Goal: Information Seeking & Learning: Learn about a topic

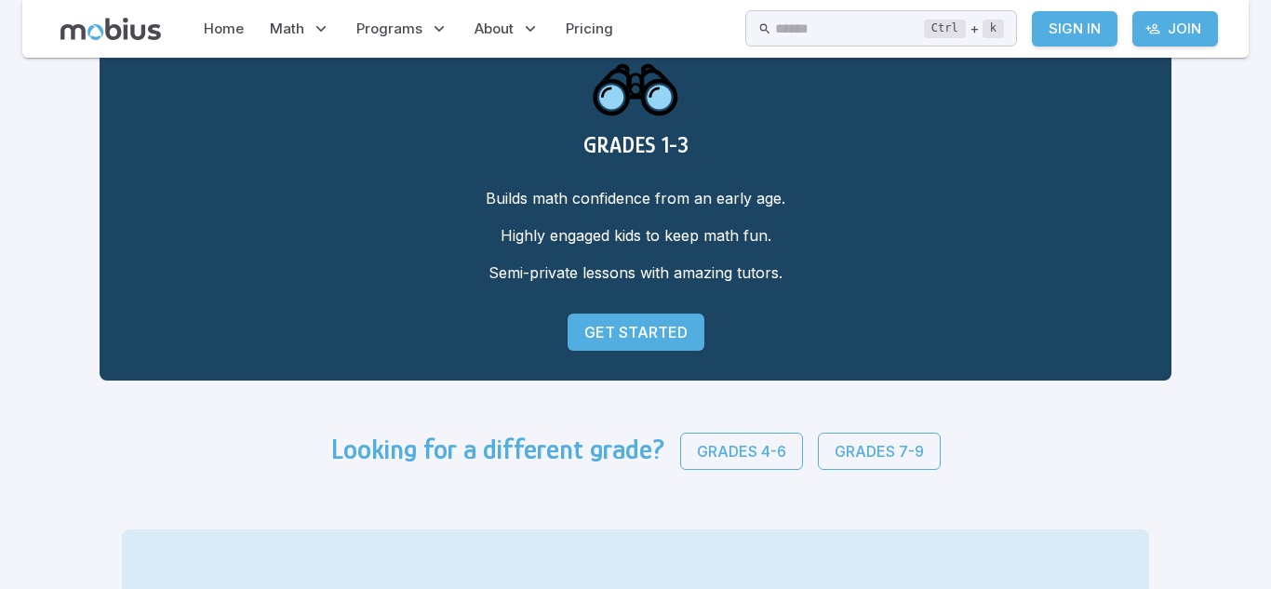
scroll to position [91, 0]
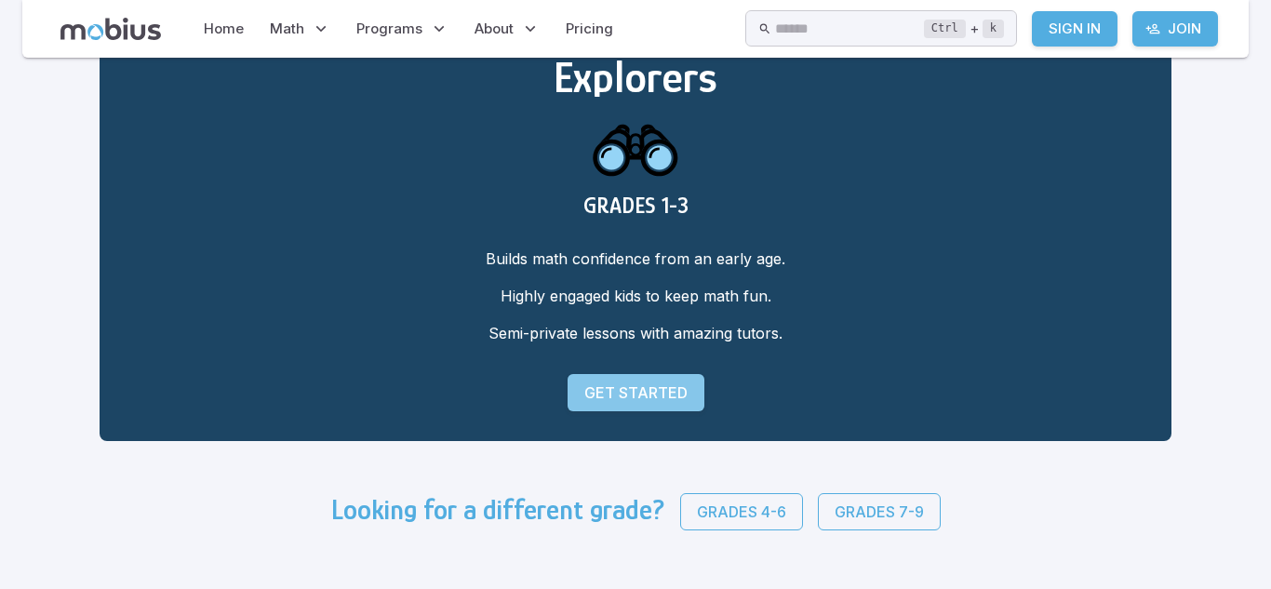
click at [644, 394] on p "Get Started" at bounding box center [636, 393] width 103 height 22
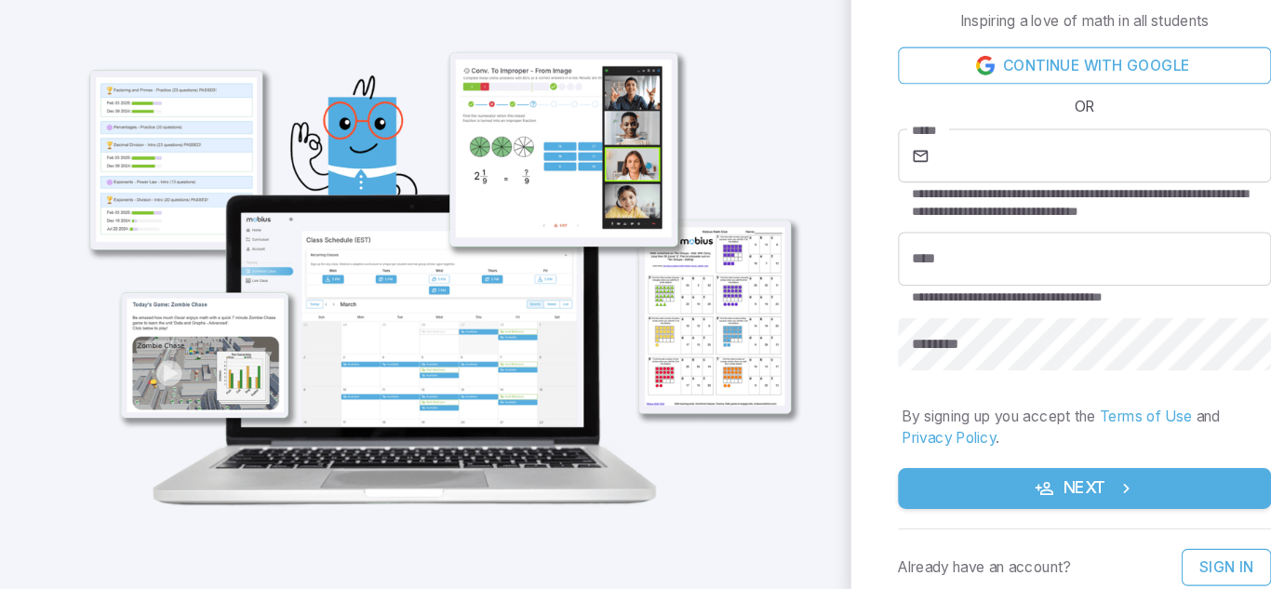
scroll to position [57, 0]
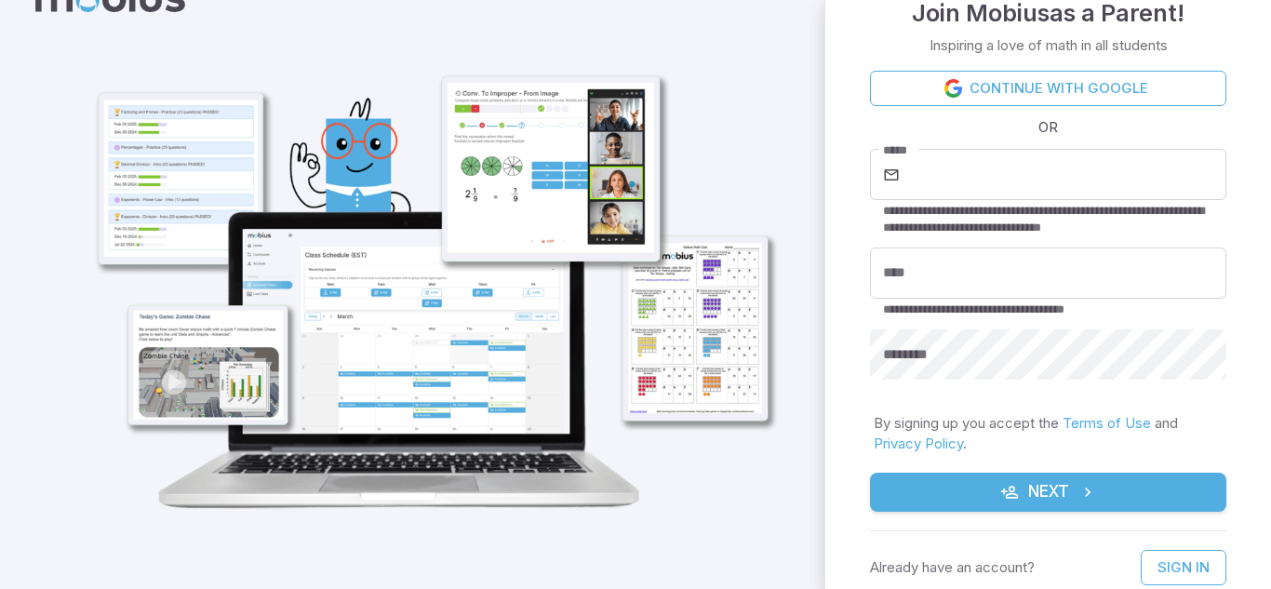
click at [1053, 484] on button "Next" at bounding box center [1048, 492] width 356 height 39
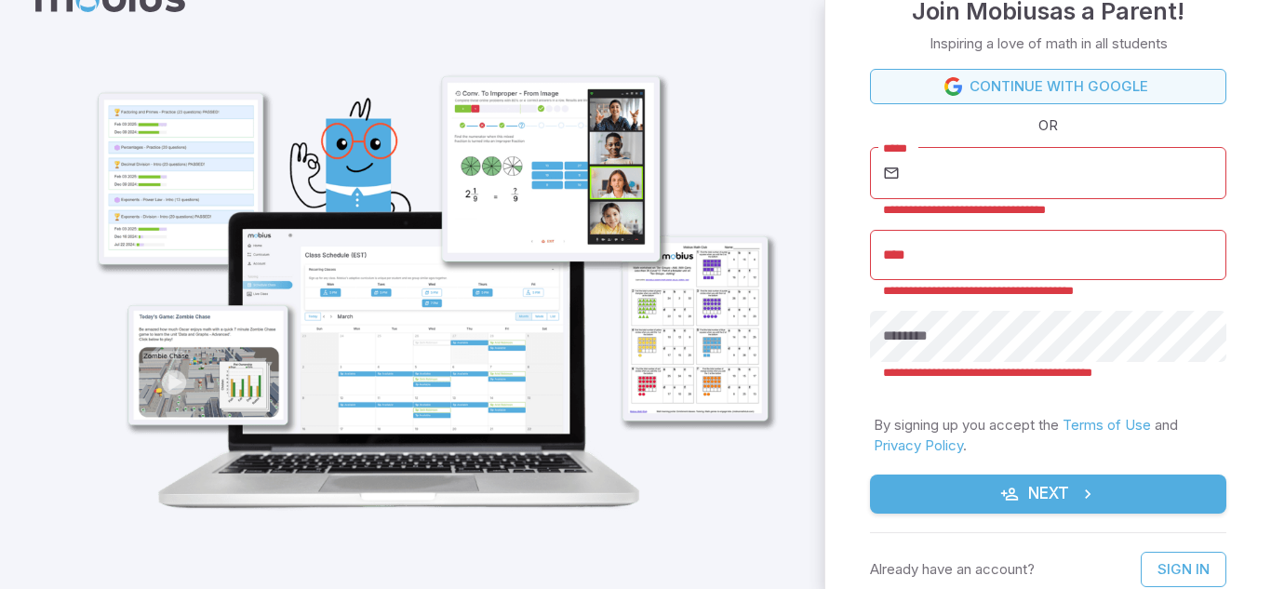
click at [1091, 82] on link "Continue with Google" at bounding box center [1048, 86] width 356 height 35
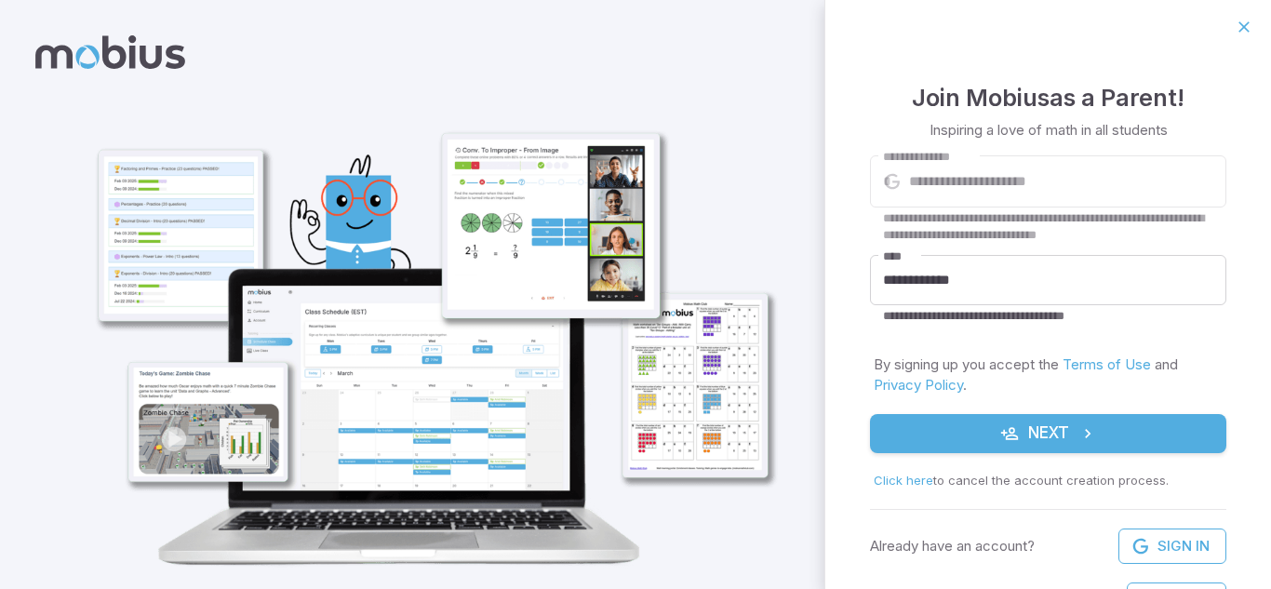
click at [978, 441] on button "Next" at bounding box center [1048, 433] width 356 height 39
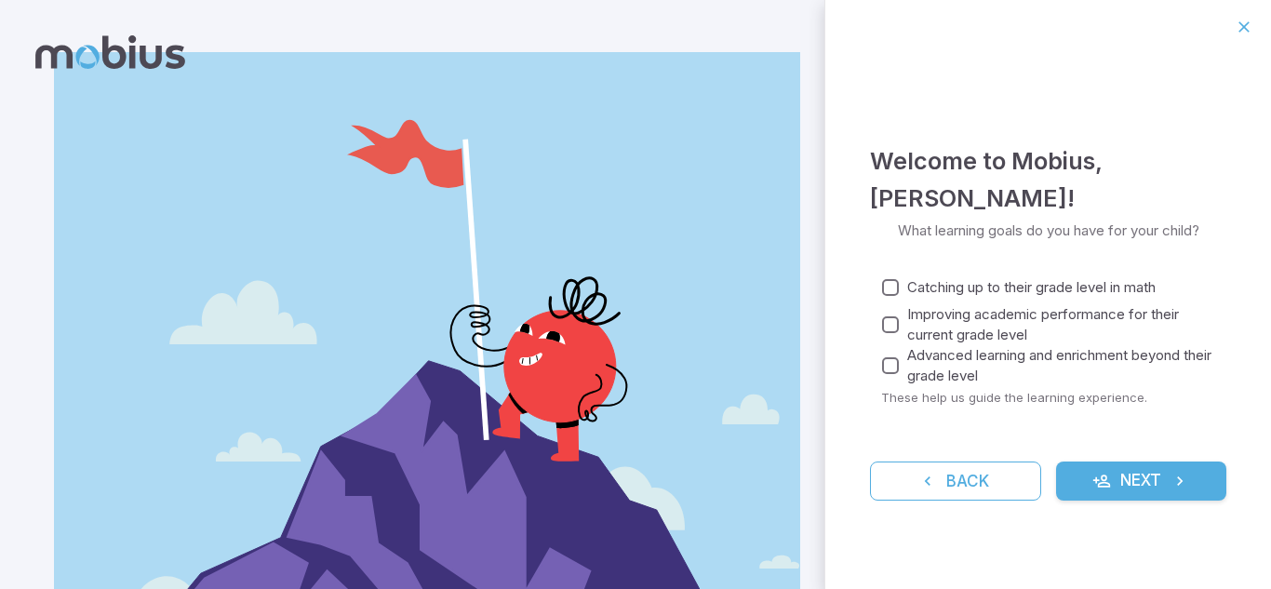
click at [1153, 488] on button "Next" at bounding box center [1141, 481] width 171 height 39
click at [997, 305] on span "Improving academic performance for their current grade level" at bounding box center [1059, 324] width 304 height 41
click at [996, 289] on span "Catching up to their grade level in math" at bounding box center [1031, 287] width 249 height 20
click at [1014, 357] on span "Advanced learning and enrichment beyond their grade level" at bounding box center [1059, 365] width 304 height 41
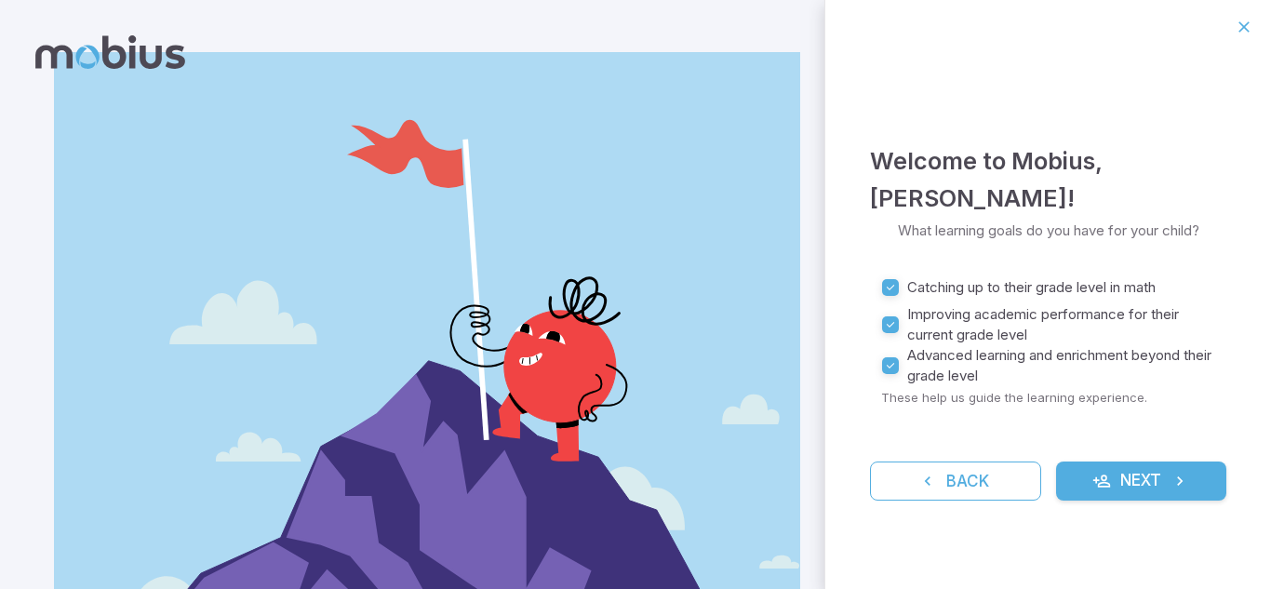
click at [946, 330] on span "Improving academic performance for their current grade level" at bounding box center [1059, 324] width 304 height 41
click at [951, 289] on span "Catching up to their grade level in math" at bounding box center [1031, 287] width 249 height 20
click at [1088, 482] on button "Next" at bounding box center [1141, 481] width 171 height 39
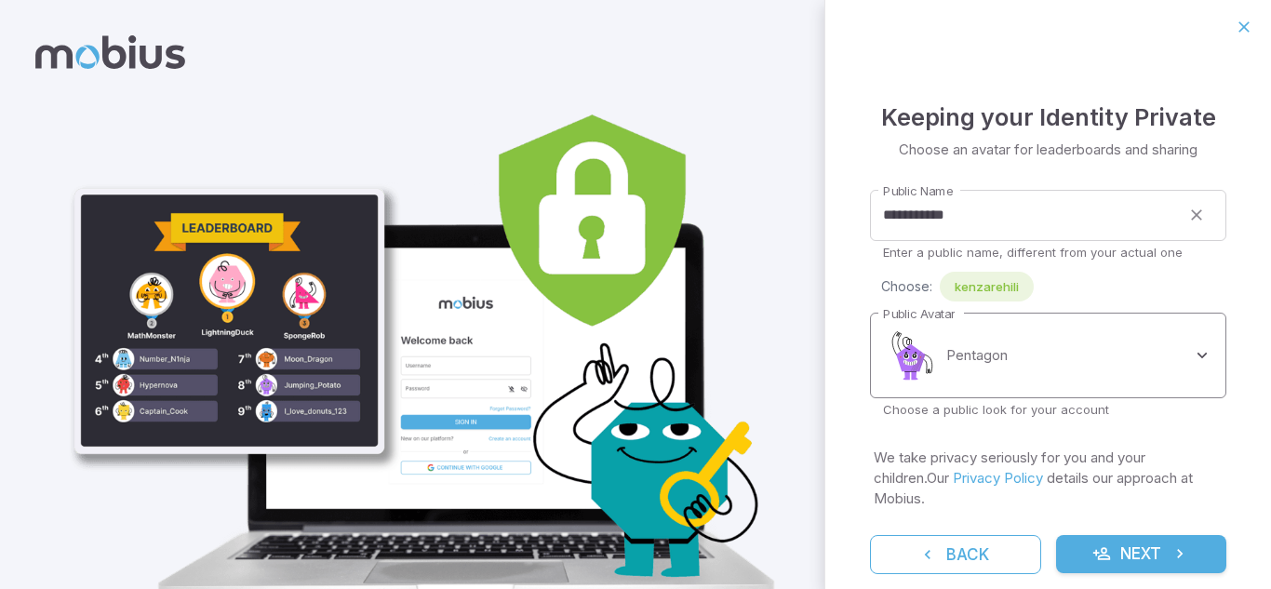
click at [1202, 357] on body "**********" at bounding box center [635, 339] width 1271 height 678
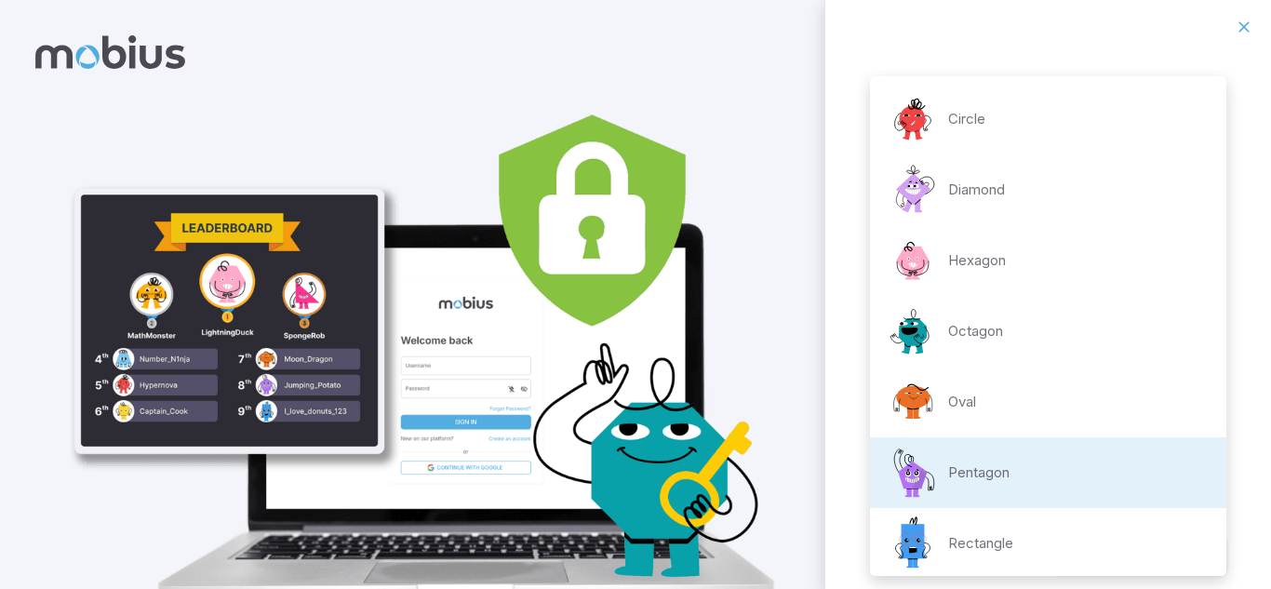
click at [1022, 114] on li "Circle" at bounding box center [1048, 119] width 356 height 71
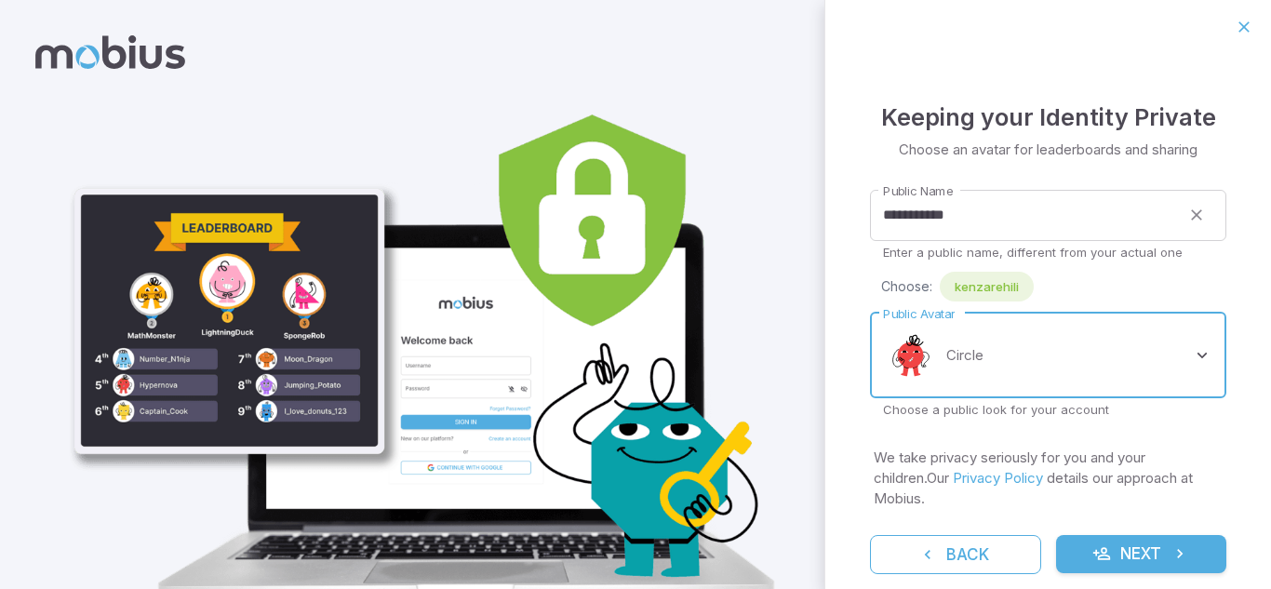
click at [1207, 351] on body "**********" at bounding box center [635, 339] width 1271 height 678
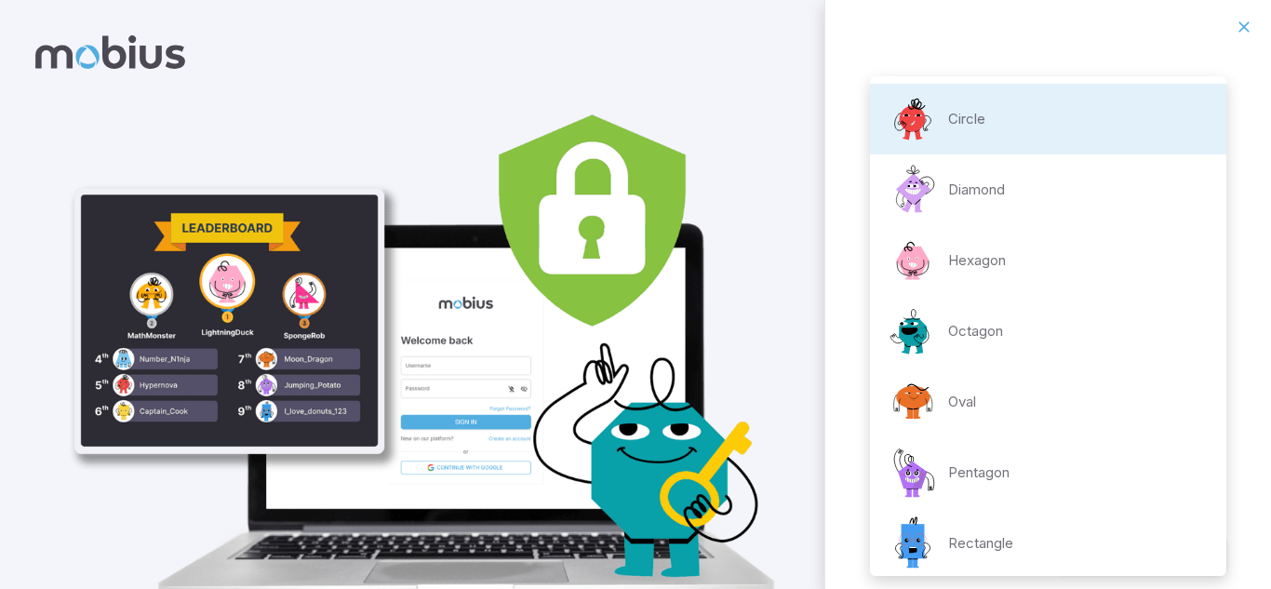
click at [1070, 245] on li "Hexagon" at bounding box center [1048, 260] width 356 height 71
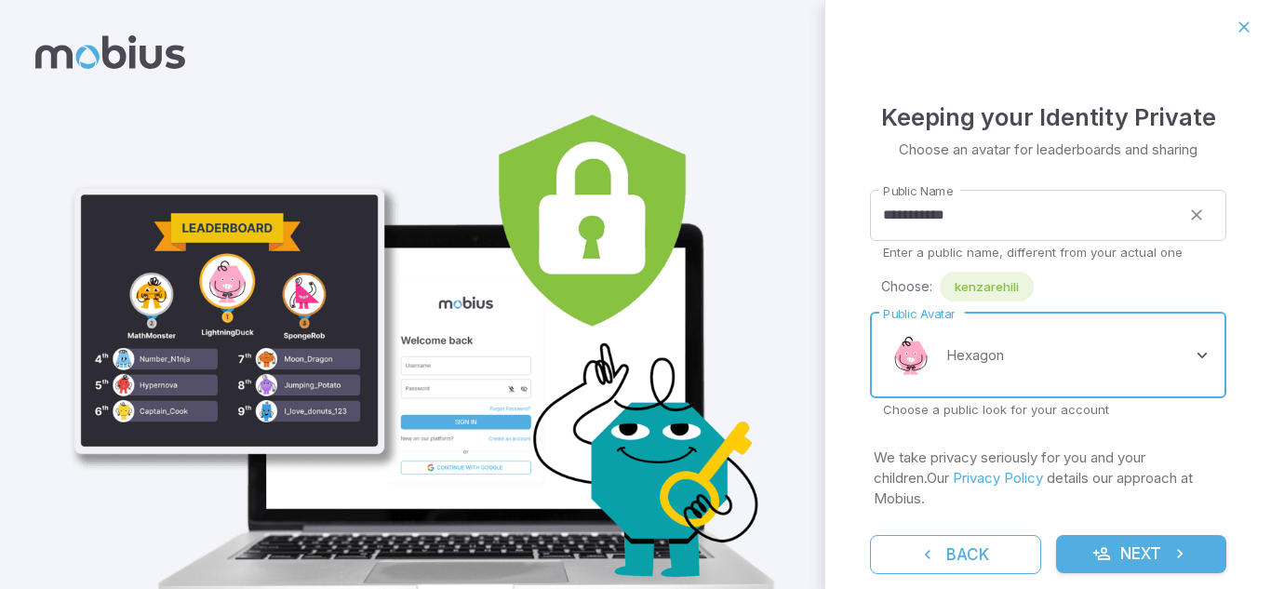
click at [1212, 356] on body "**********" at bounding box center [635, 339] width 1271 height 678
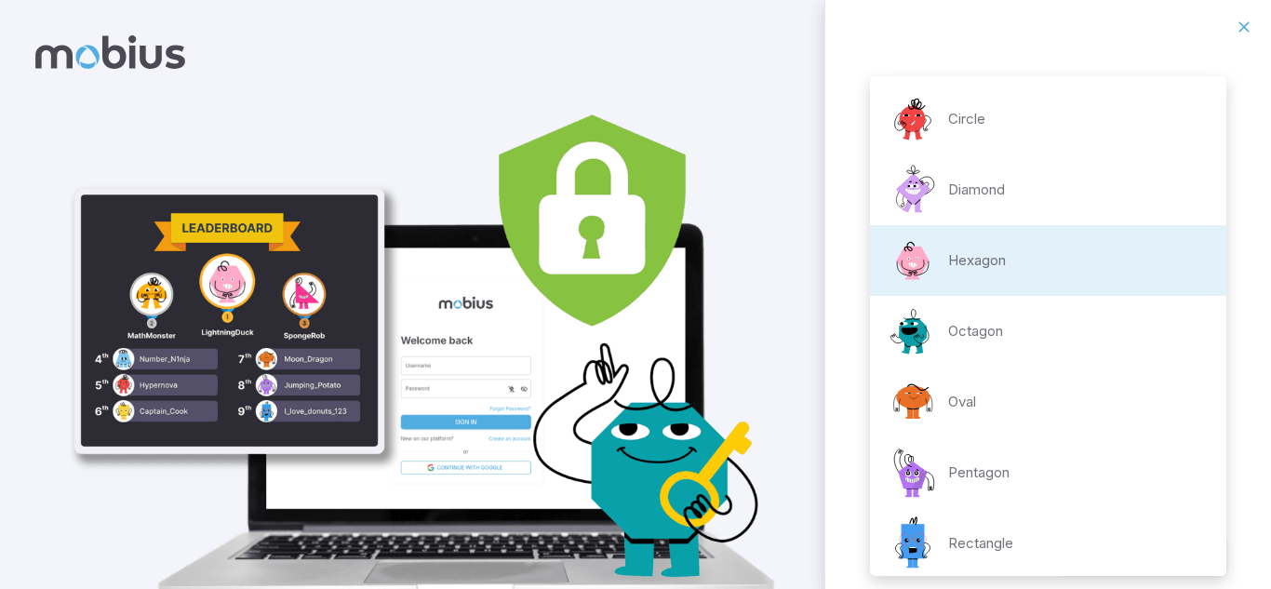
click at [1039, 188] on li "Diamond" at bounding box center [1048, 190] width 356 height 71
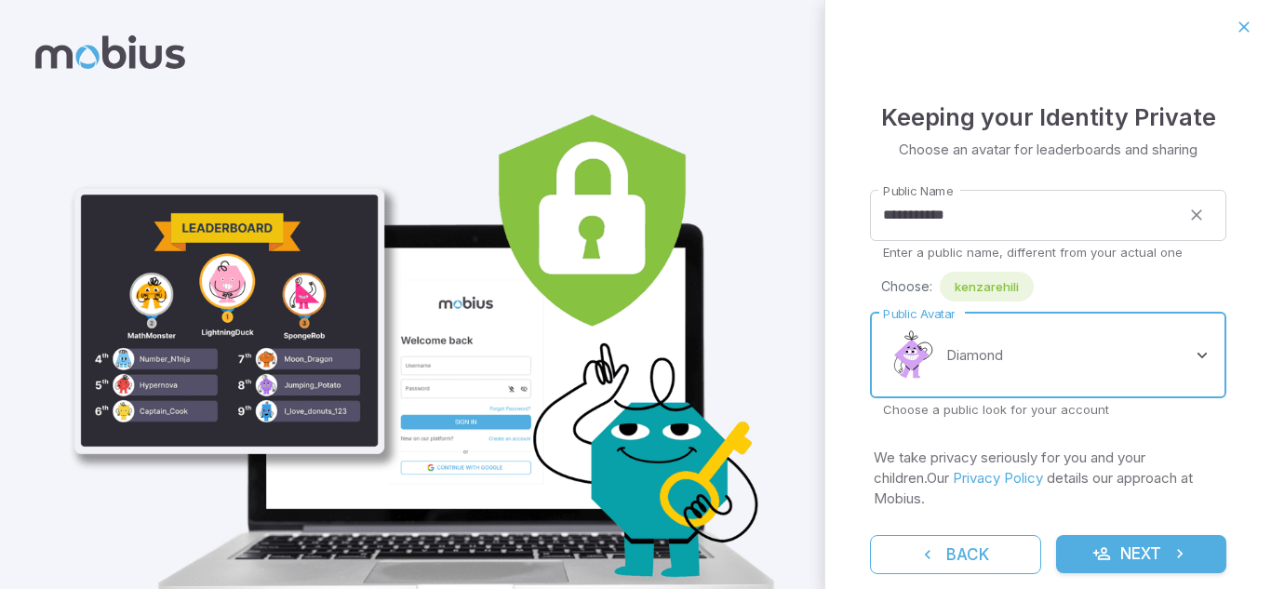
click at [1200, 353] on body "**********" at bounding box center [635, 339] width 1271 height 678
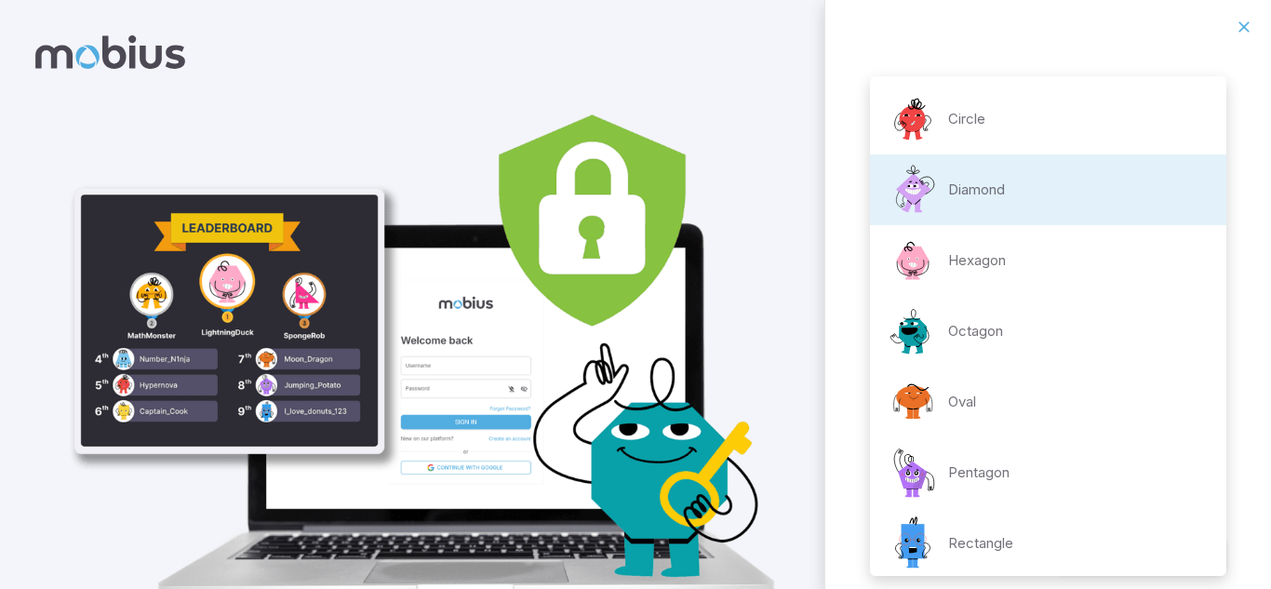
click at [1033, 284] on li "Hexagon" at bounding box center [1048, 260] width 356 height 71
type input "**********"
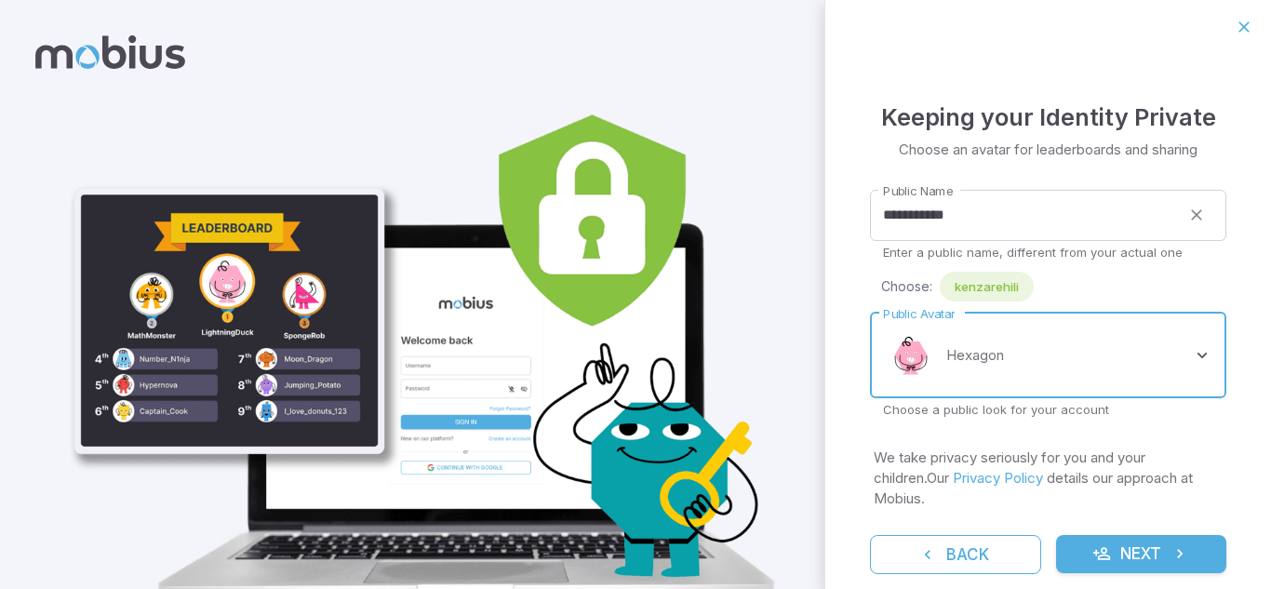
click at [1210, 358] on body "**********" at bounding box center [635, 339] width 1271 height 678
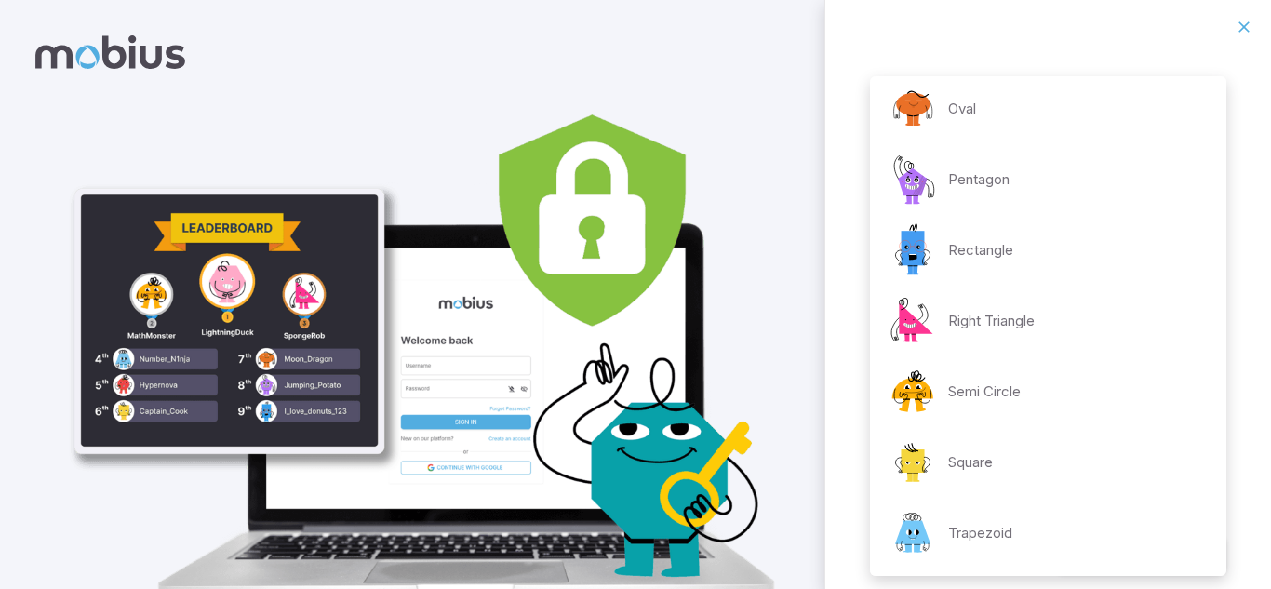
scroll to position [364, 0]
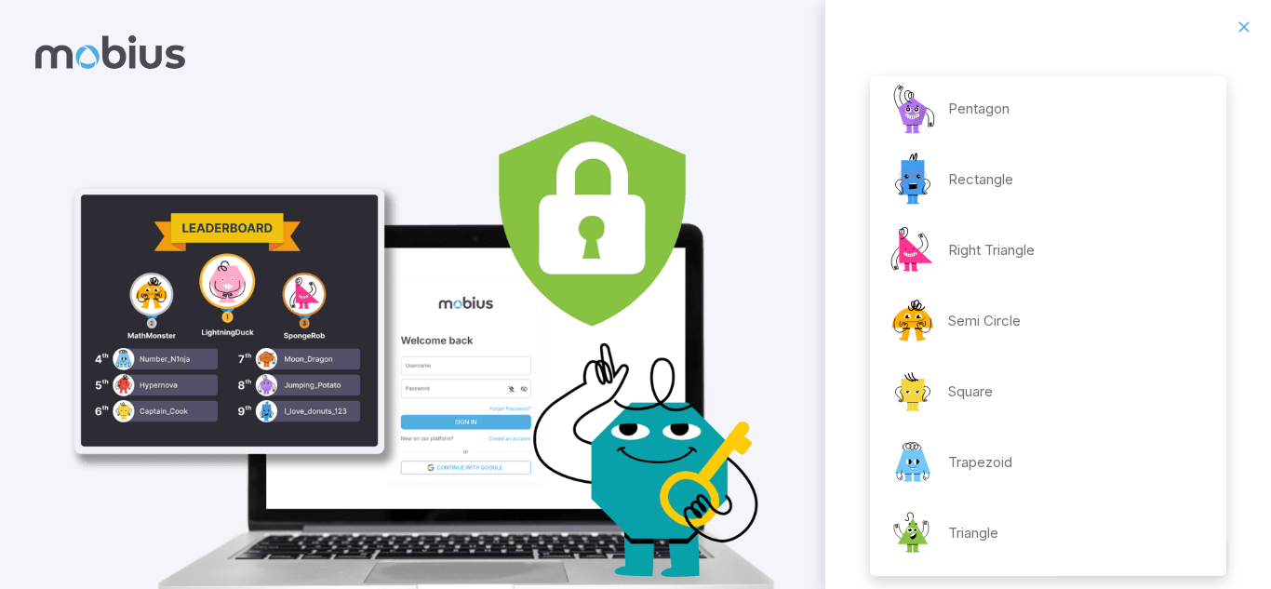
click at [1270, 522] on div at bounding box center [635, 294] width 1271 height 589
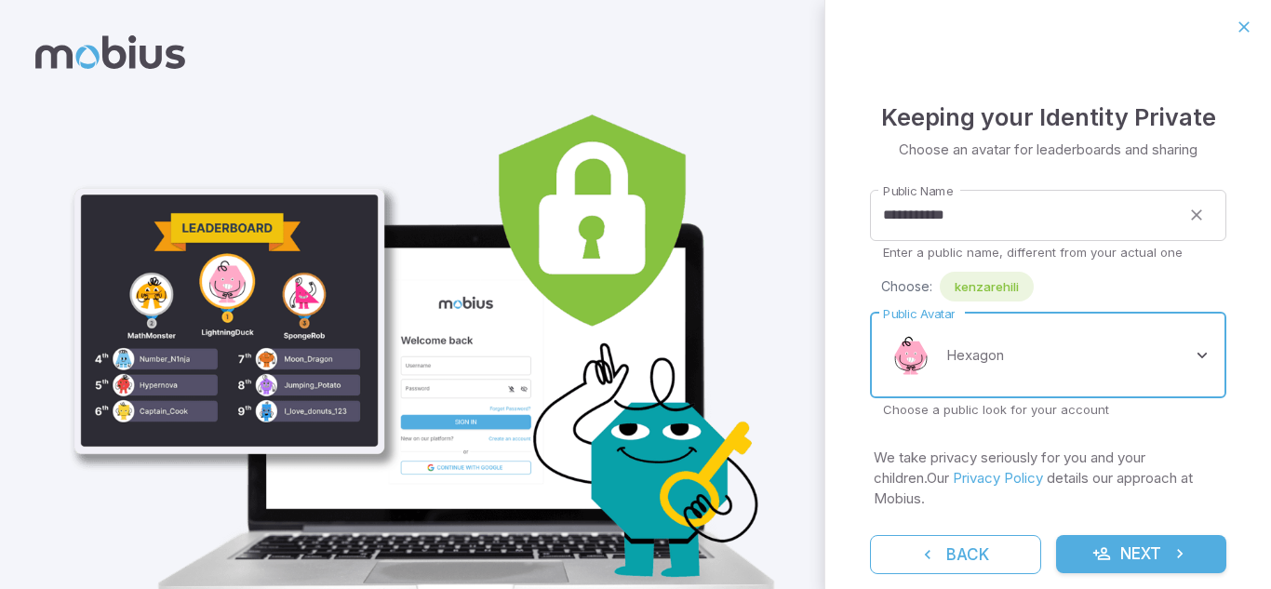
click at [977, 365] on body "**********" at bounding box center [635, 339] width 1271 height 678
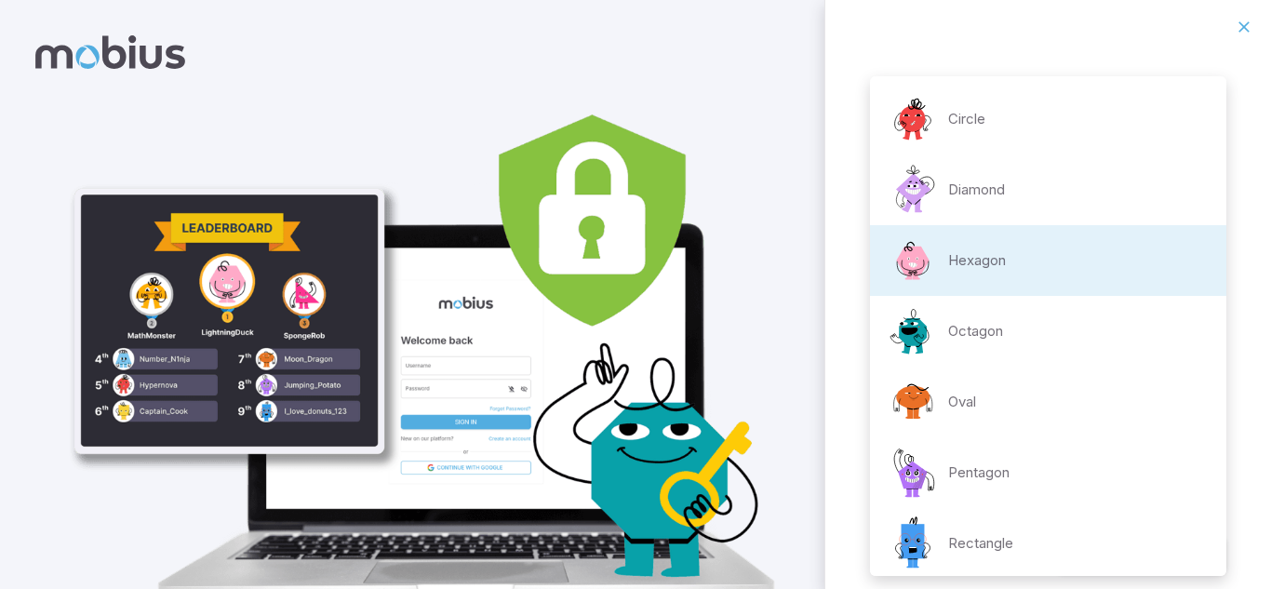
click at [1266, 442] on div at bounding box center [635, 294] width 1271 height 589
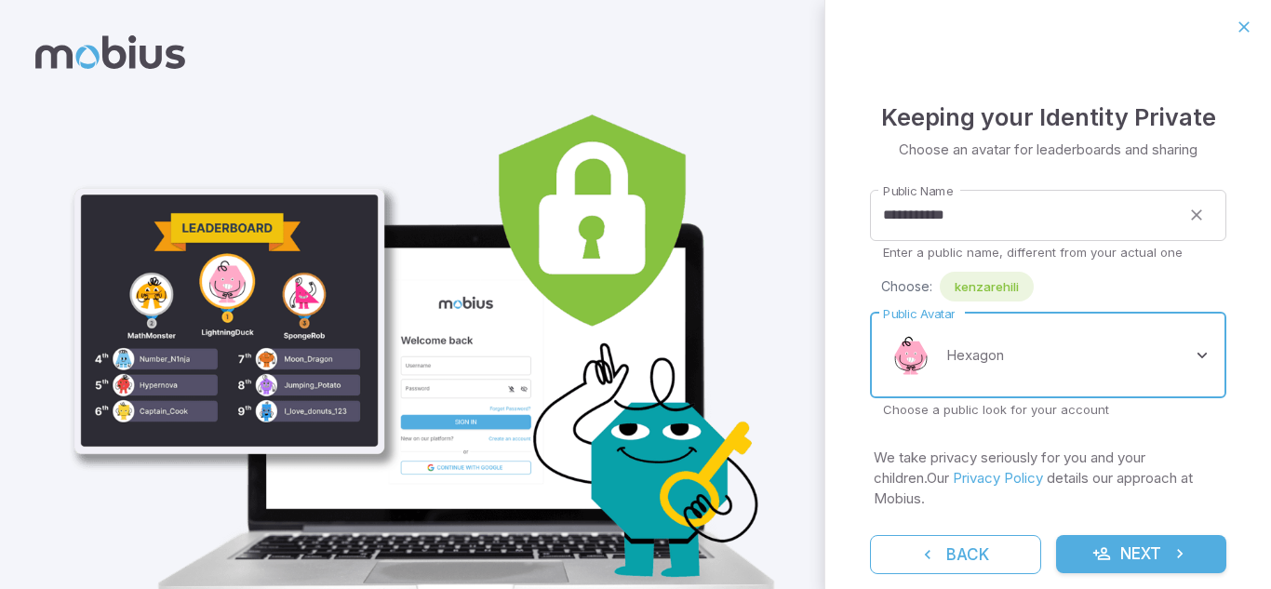
click at [1132, 536] on button "Next" at bounding box center [1141, 554] width 171 height 39
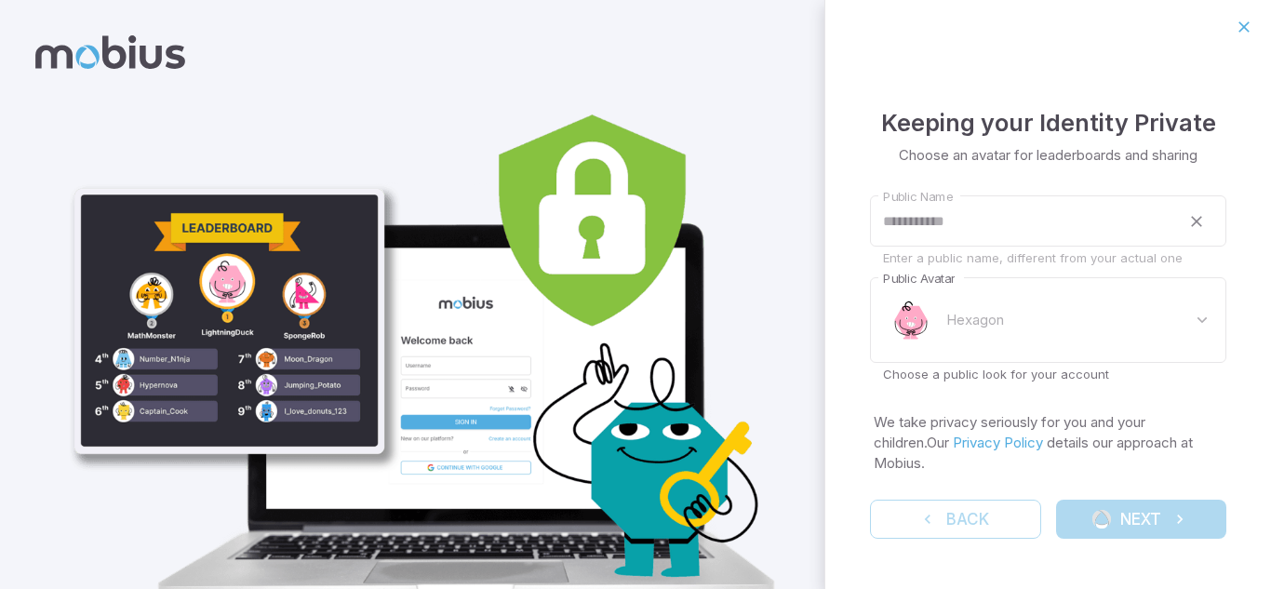
click at [1230, 443] on div "**********" at bounding box center [1049, 321] width 446 height 535
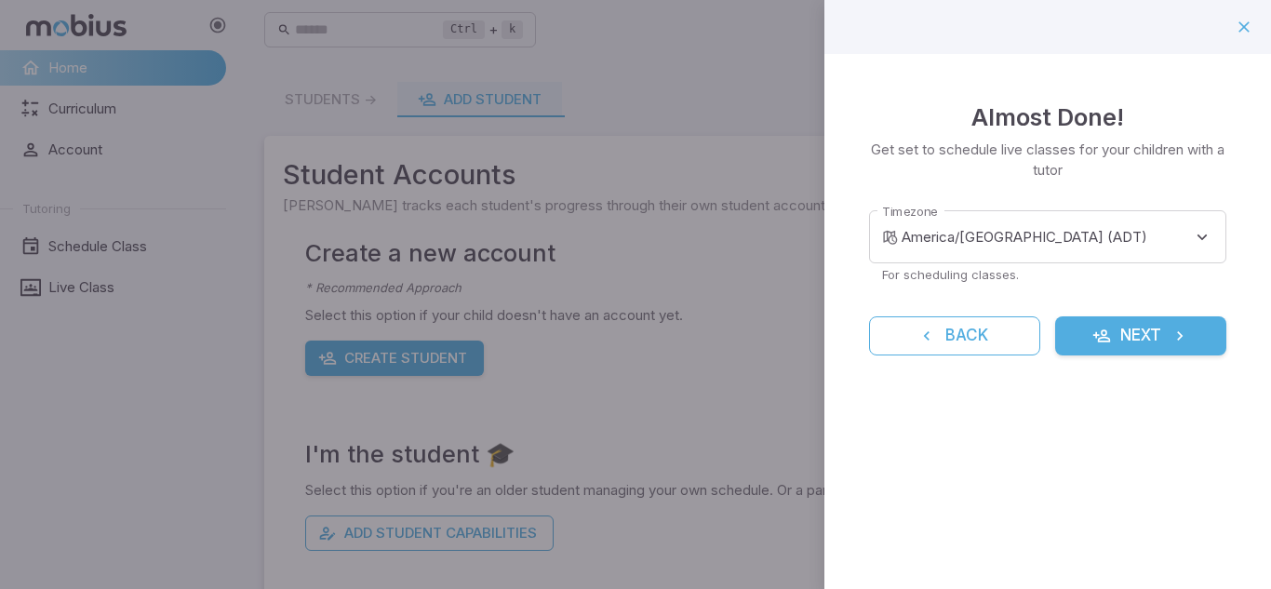
click at [679, 264] on div at bounding box center [635, 294] width 1271 height 589
click at [1086, 337] on button "Next" at bounding box center [1140, 335] width 171 height 39
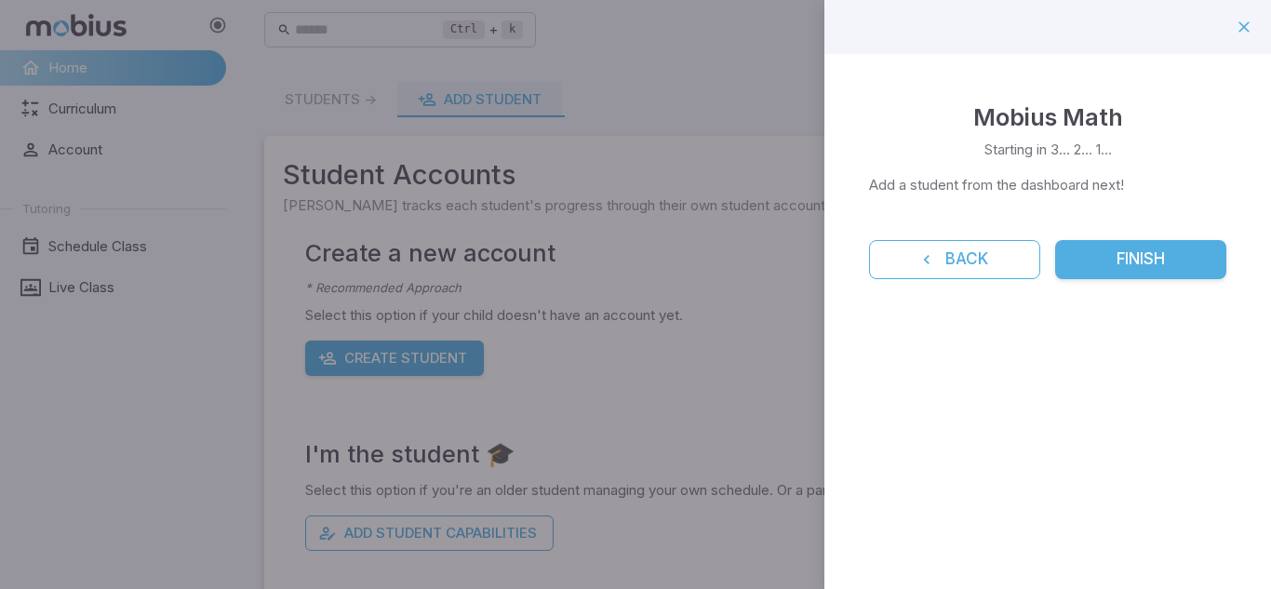
click at [1115, 248] on button "Finish" at bounding box center [1140, 259] width 171 height 39
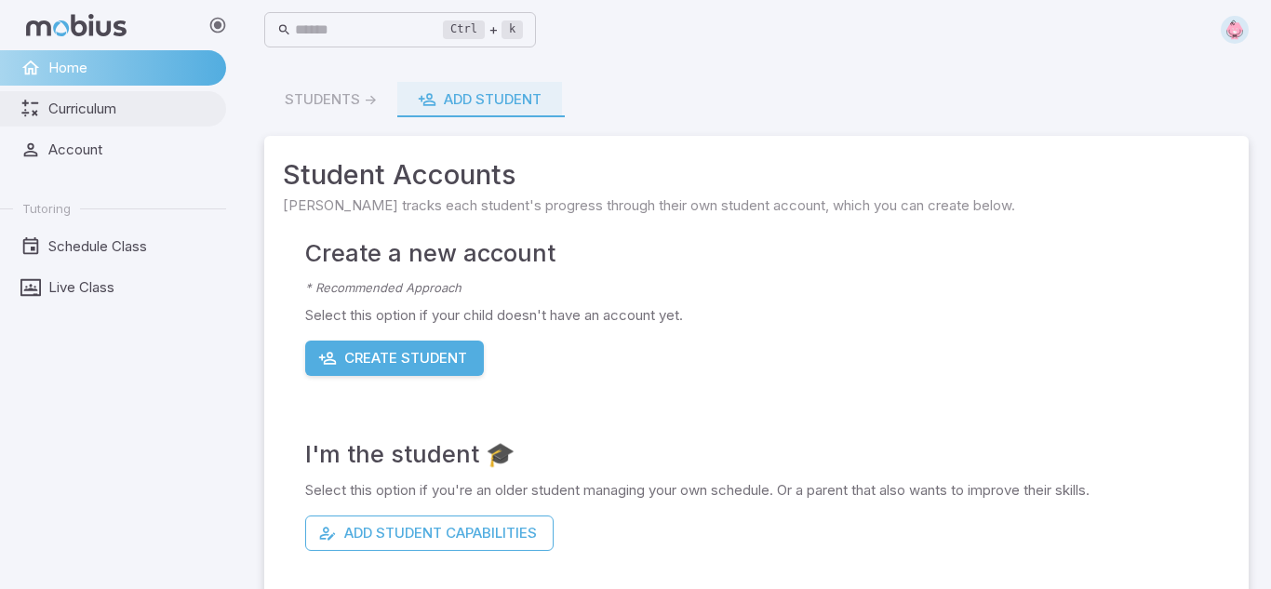
click at [13, 108] on link "Curriculum" at bounding box center [113, 108] width 226 height 35
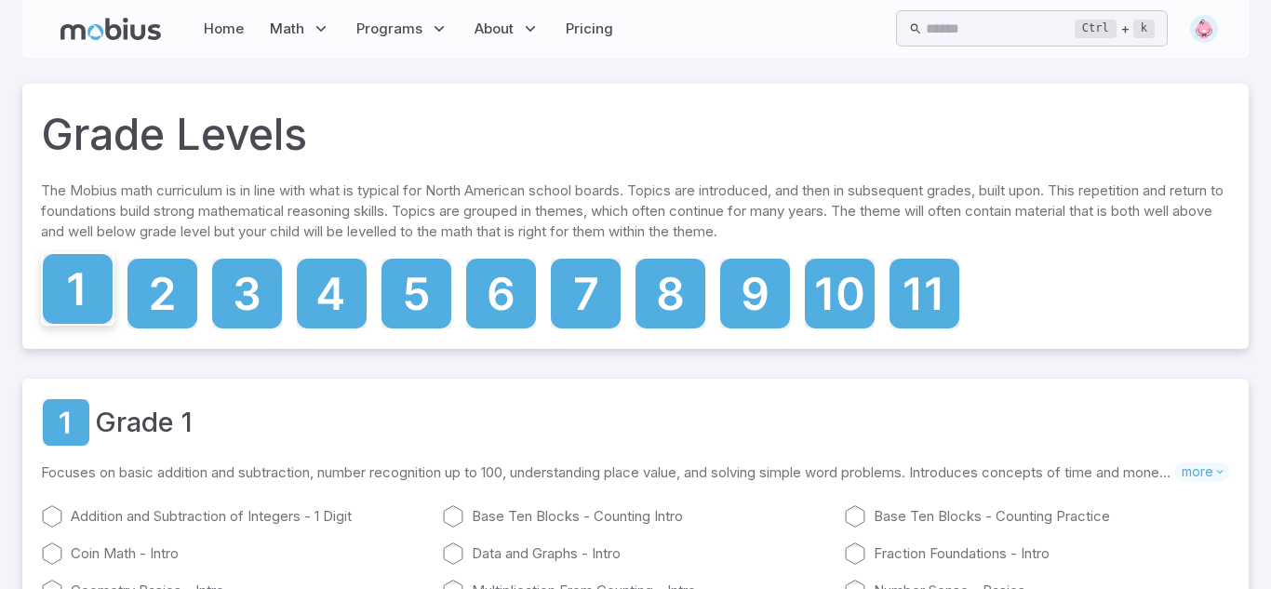
click at [74, 290] on icon at bounding box center [78, 289] width 70 height 70
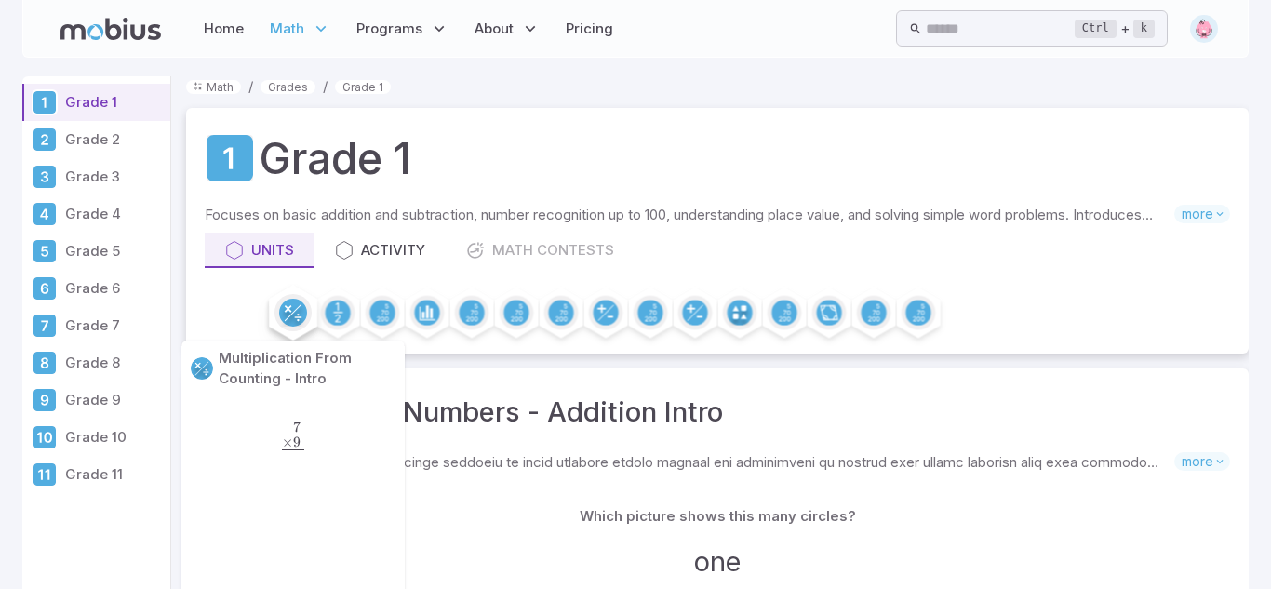
click at [300, 314] on circle at bounding box center [293, 313] width 28 height 28
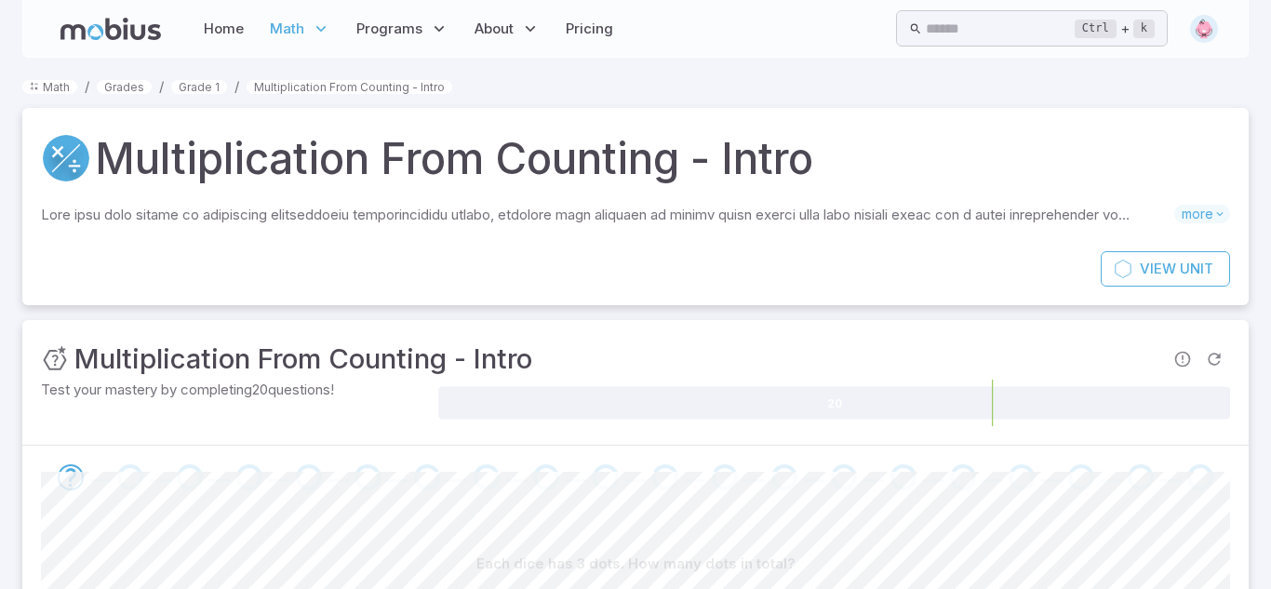
click at [1201, 19] on img at bounding box center [1204, 29] width 28 height 28
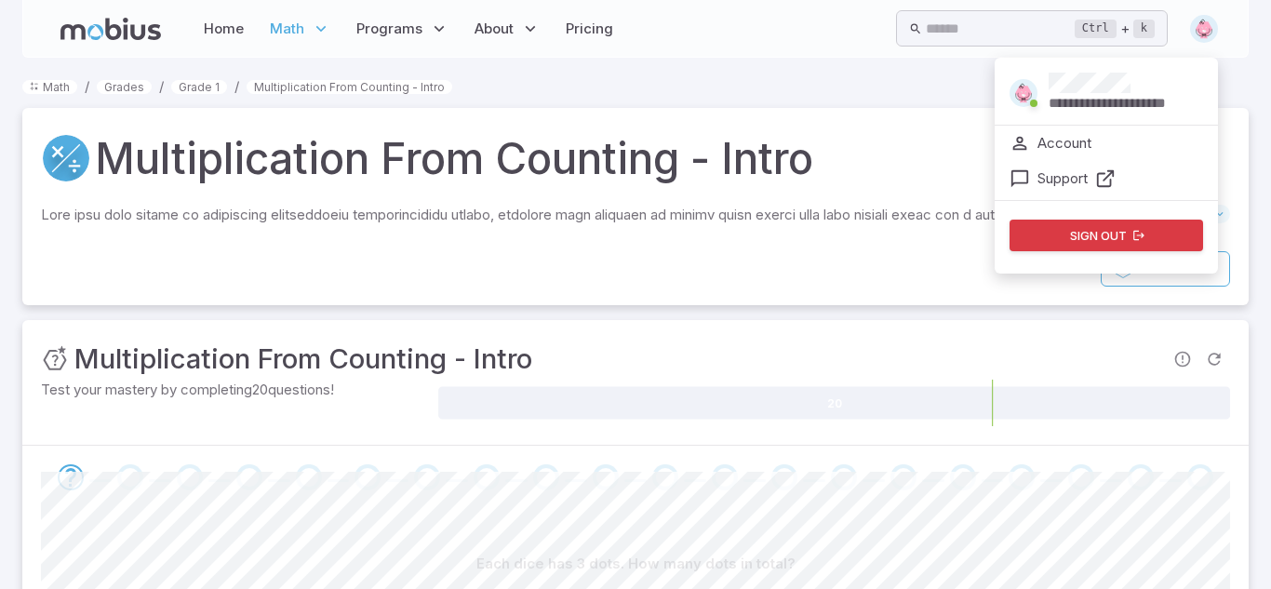
click at [1078, 186] on p "Support" at bounding box center [1063, 178] width 50 height 20
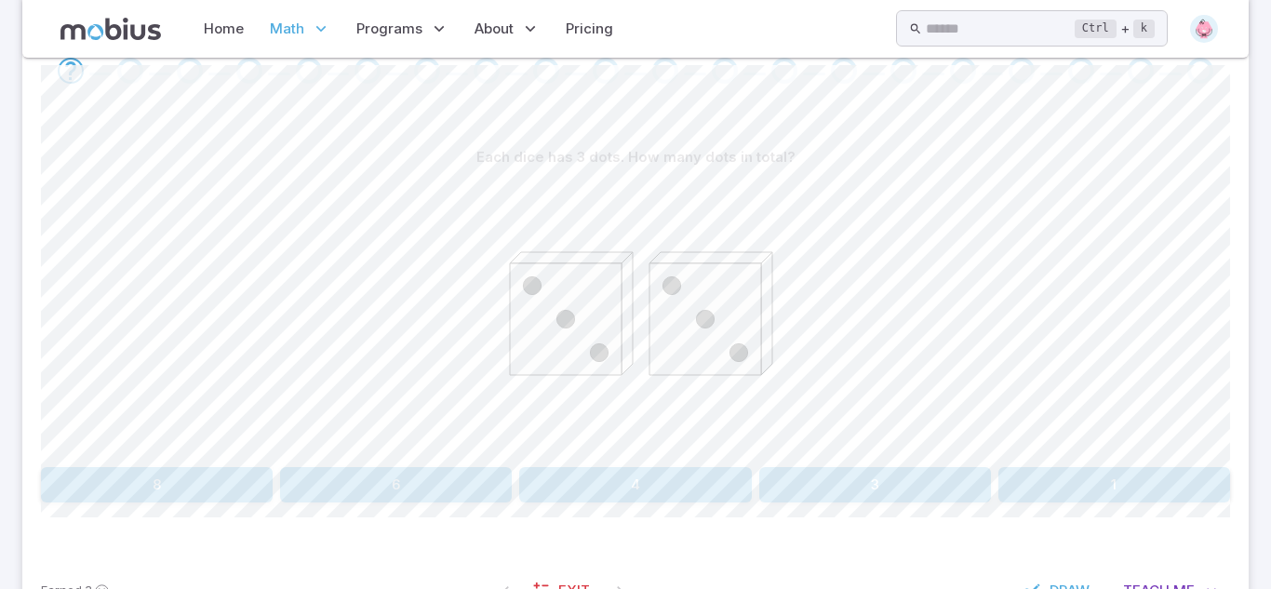
scroll to position [478, 0]
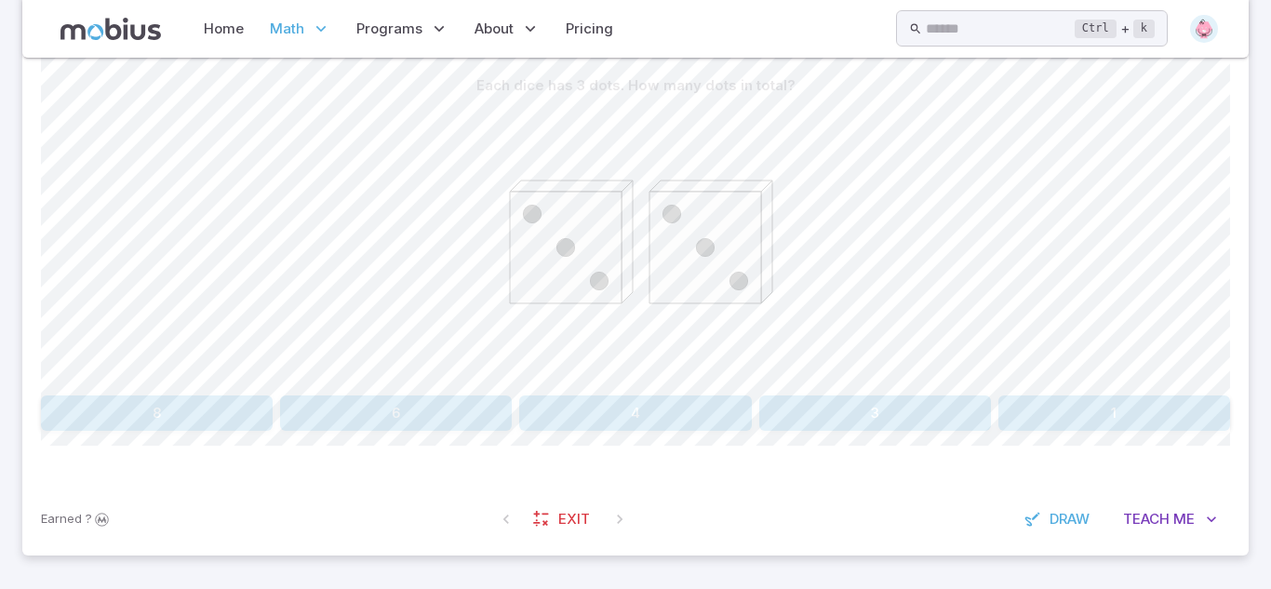
click at [437, 403] on button "6" at bounding box center [396, 413] width 232 height 35
click at [1106, 421] on button "5" at bounding box center [1115, 413] width 232 height 35
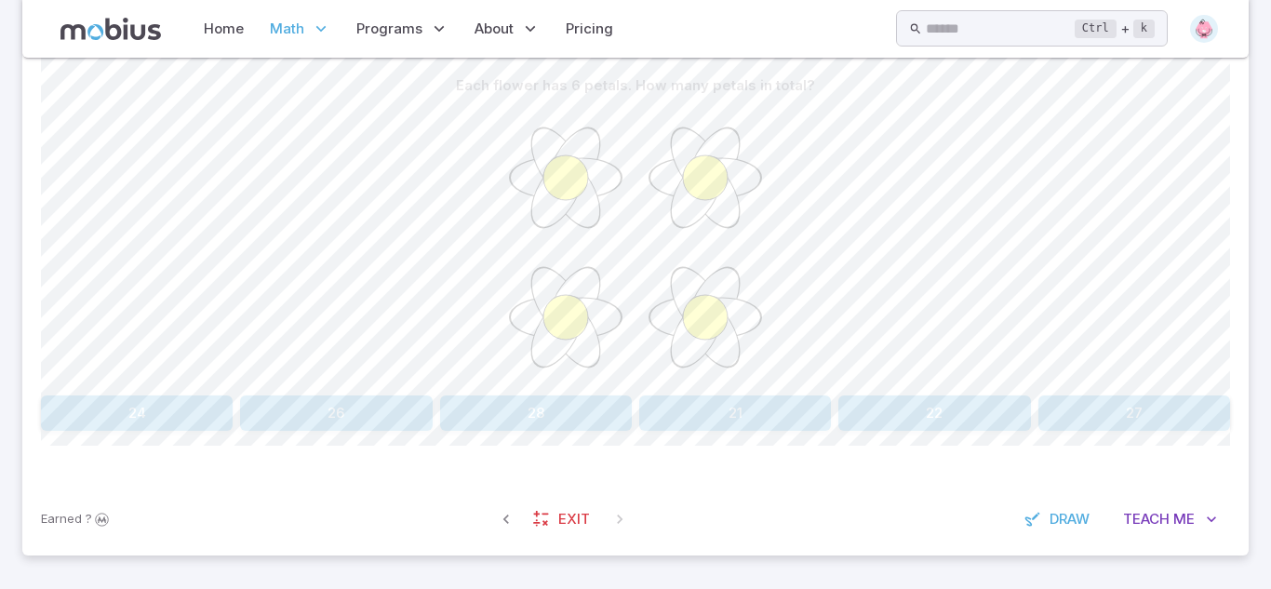
click at [187, 410] on button "24" at bounding box center [137, 413] width 192 height 35
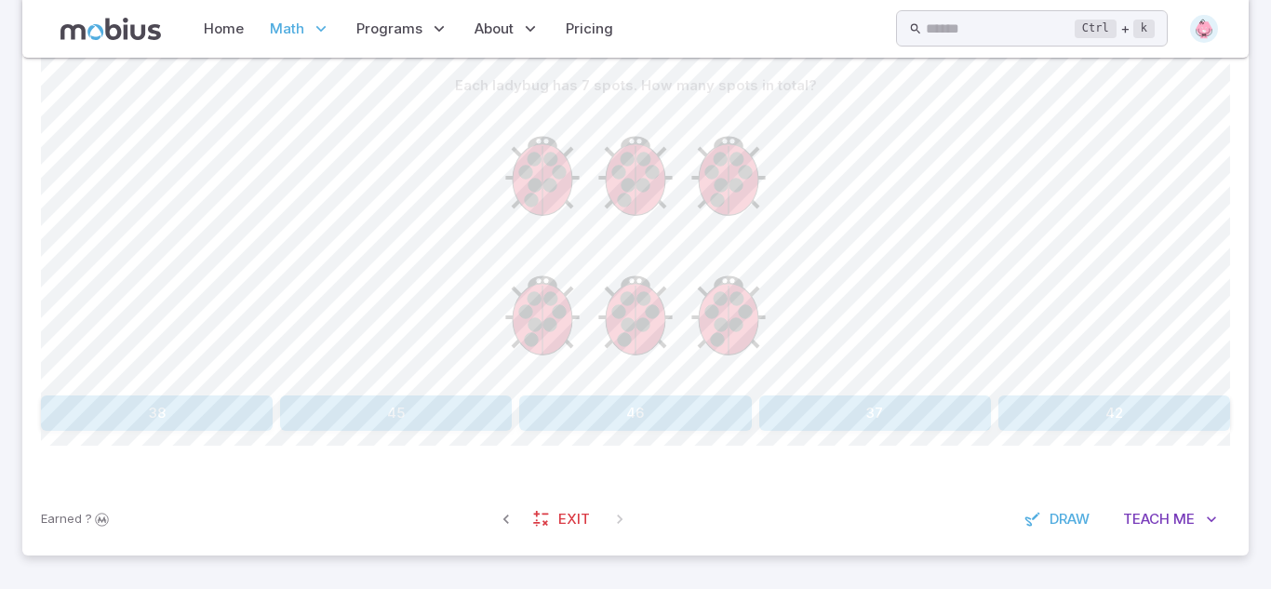
click at [1169, 391] on div "Each ladybug has 7 spots. How many spots in total? 38 45 46 37 42" at bounding box center [635, 249] width 1189 height 363
click at [1162, 400] on button "42" at bounding box center [1115, 413] width 232 height 35
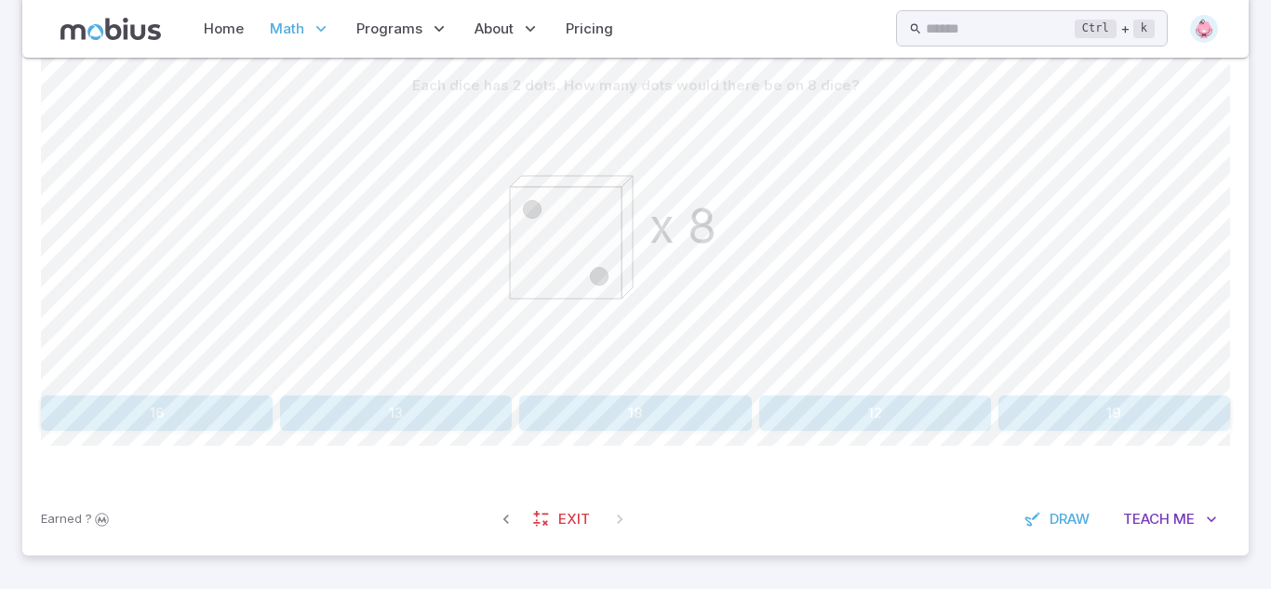
click at [227, 411] on button "16" at bounding box center [157, 413] width 232 height 35
click at [995, 413] on button "6" at bounding box center [1085, 413] width 292 height 35
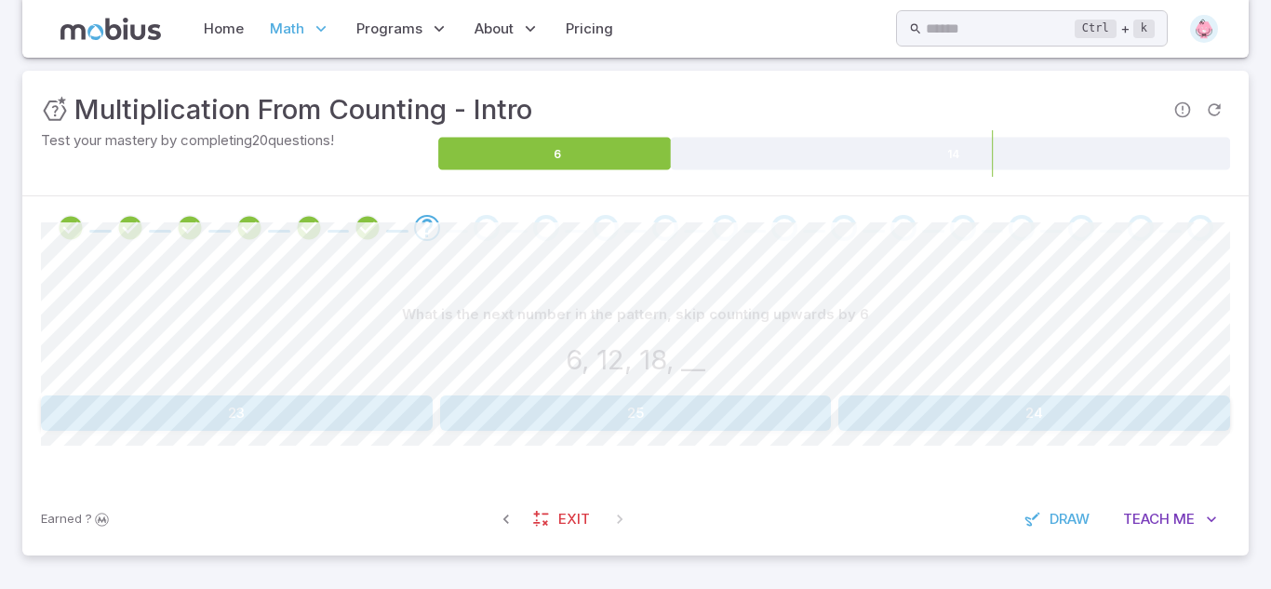
scroll to position [249, 0]
click at [1105, 423] on button "24" at bounding box center [1035, 413] width 392 height 35
click at [174, 420] on button "20, 24" at bounding box center [137, 413] width 192 height 35
click at [922, 411] on button "8, 10, 12" at bounding box center [935, 413] width 192 height 35
click at [1107, 425] on button "12, 15" at bounding box center [1135, 413] width 192 height 35
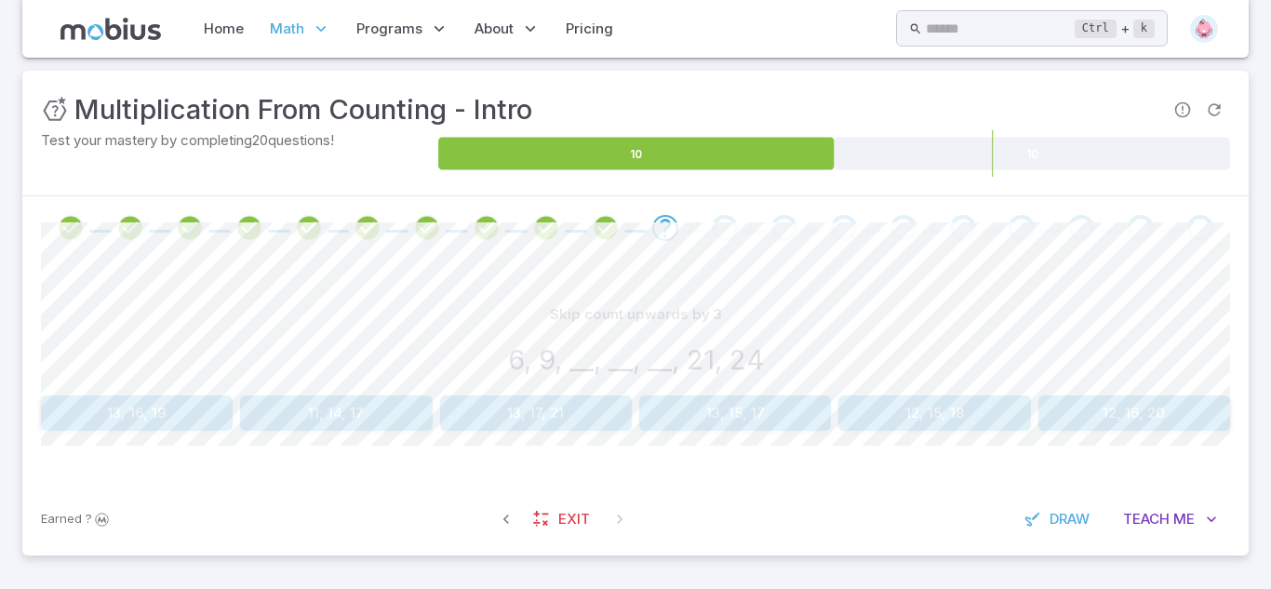
click at [895, 418] on button "12, 15, 18" at bounding box center [935, 413] width 192 height 35
click at [393, 421] on button "18" at bounding box center [336, 413] width 192 height 35
click at [366, 415] on button "45" at bounding box center [336, 413] width 192 height 35
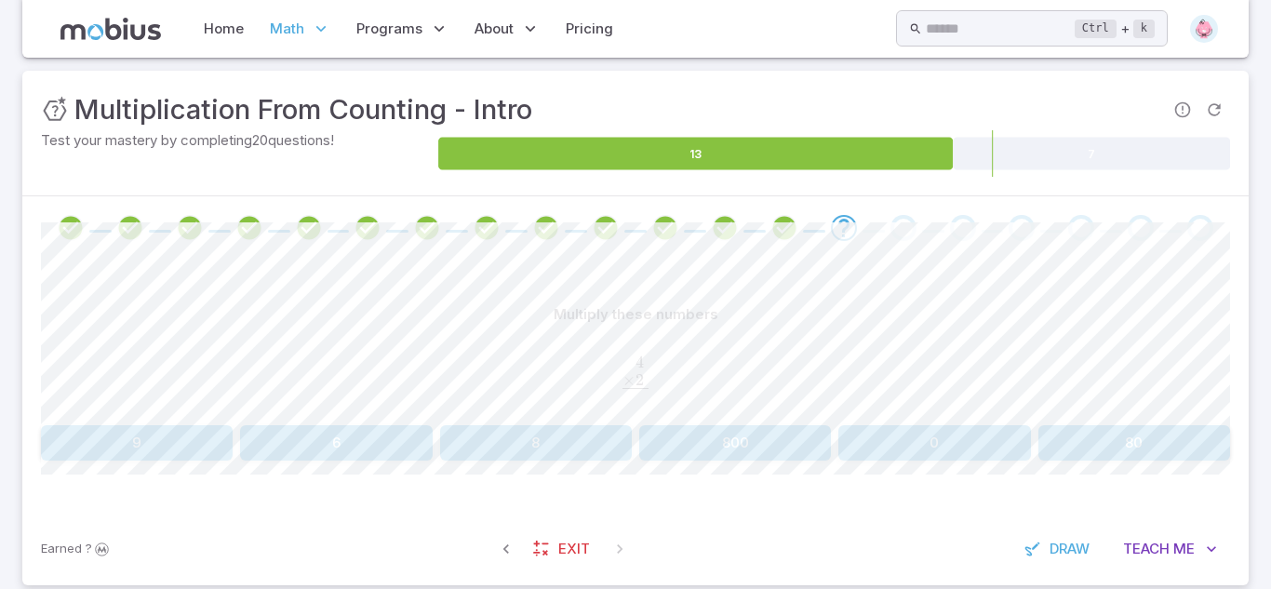
click at [369, 441] on button "6" at bounding box center [336, 442] width 192 height 35
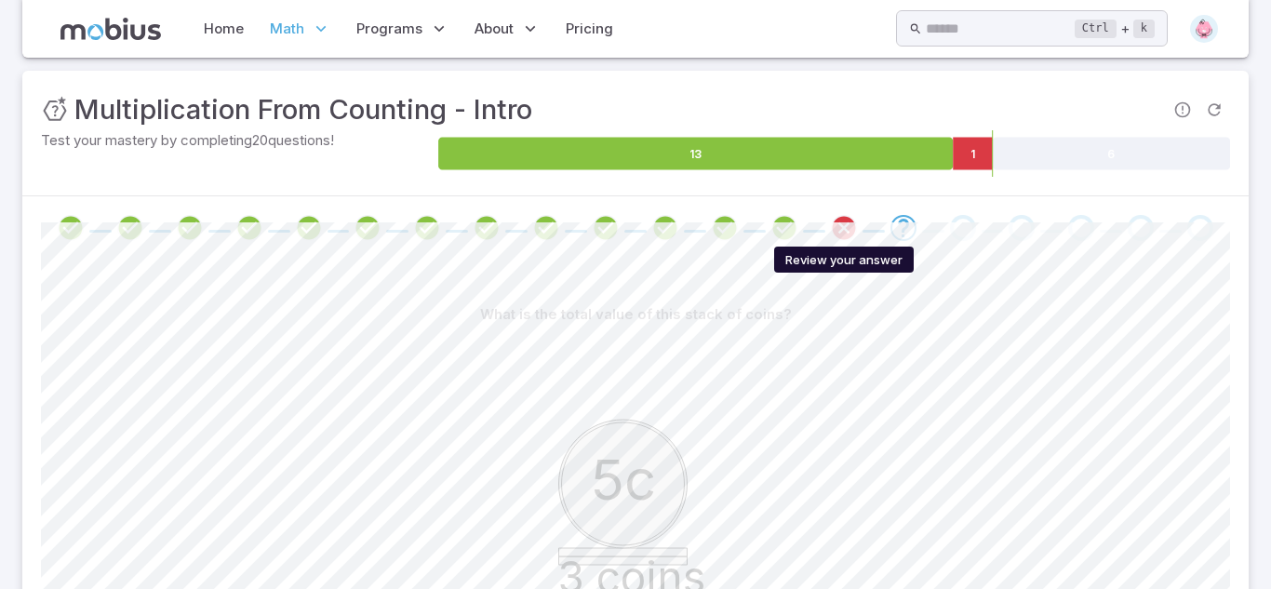
click at [838, 215] on icon "Review your answer" at bounding box center [844, 228] width 28 height 28
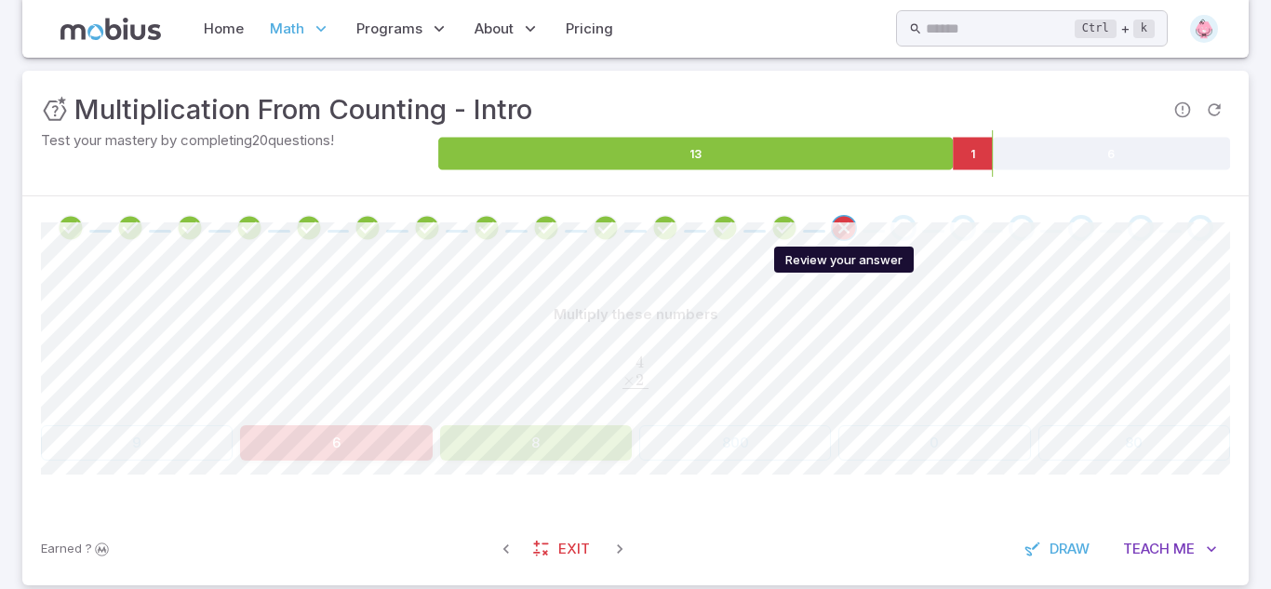
click at [838, 215] on icon "Review your answer" at bounding box center [844, 228] width 28 height 28
click at [525, 435] on button "8" at bounding box center [536, 442] width 192 height 35
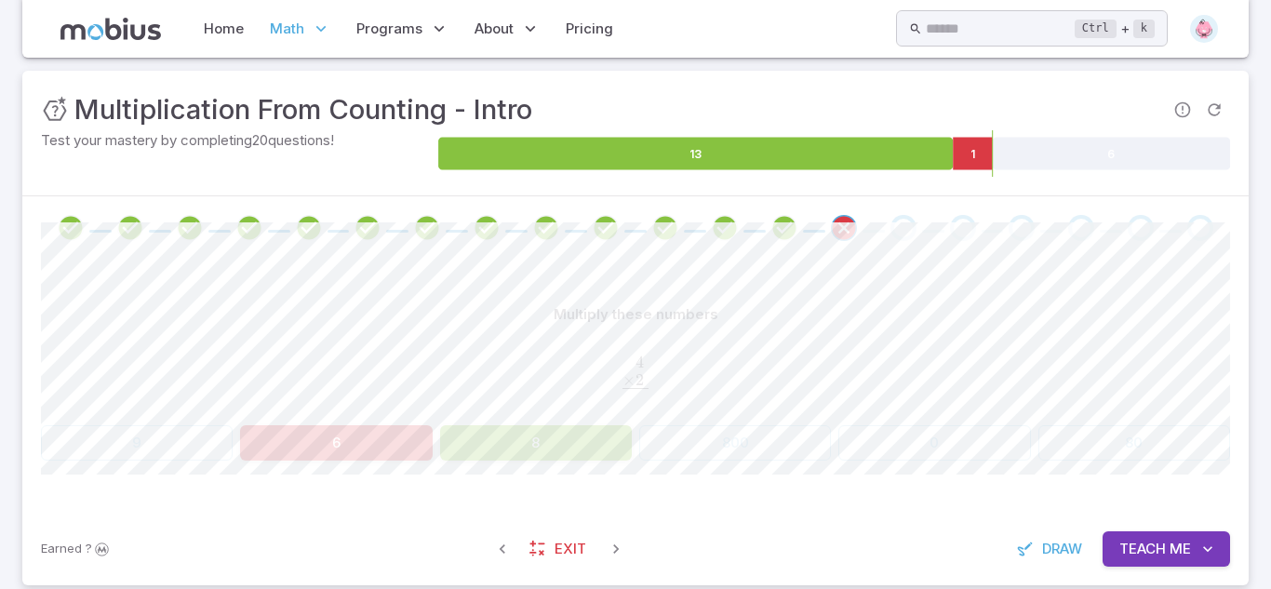
click at [1126, 544] on span "Teach" at bounding box center [1143, 549] width 47 height 20
click at [1135, 545] on span "Teach" at bounding box center [1143, 549] width 47 height 20
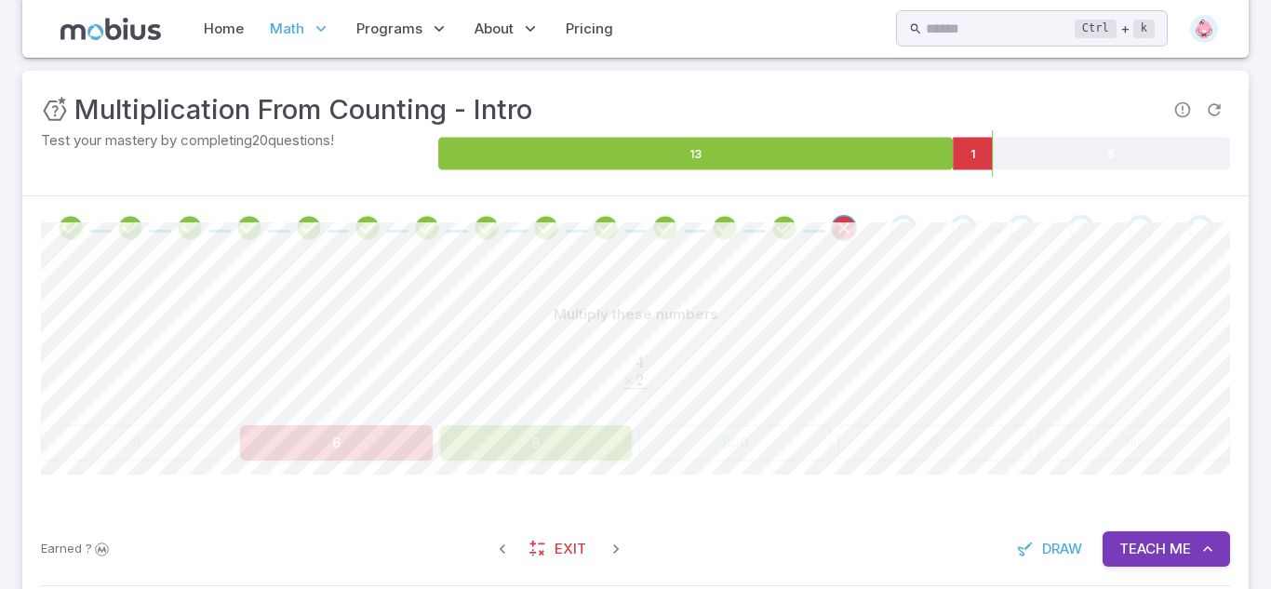
click at [1088, 357] on span "4 . × 2 . ​ ​" at bounding box center [635, 375] width 1189 height 42
click at [1024, 260] on div "Multiply these numbers 4 . × 2 . ‾ \begin{aligned}4\hphantom{.}\\[-0.5em]\under…" at bounding box center [635, 386] width 1189 height 252
click at [1217, 103] on icon "Refresh Question" at bounding box center [1214, 110] width 19 height 19
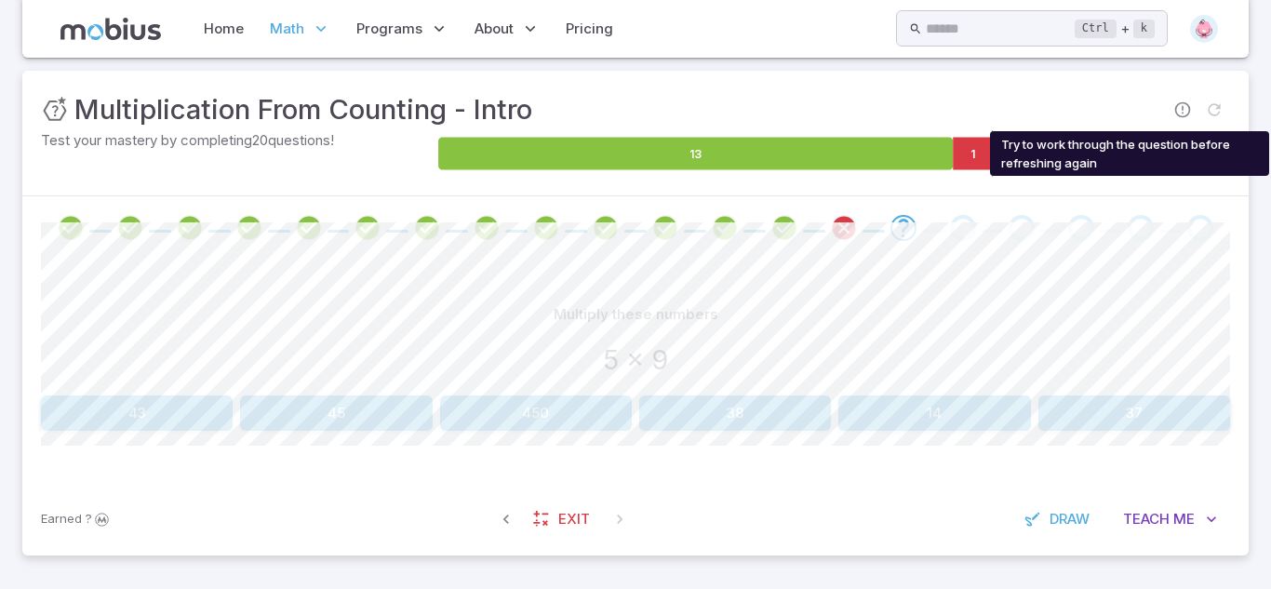
click at [1217, 103] on span "Try to work through the question before refreshing again" at bounding box center [1215, 110] width 32 height 32
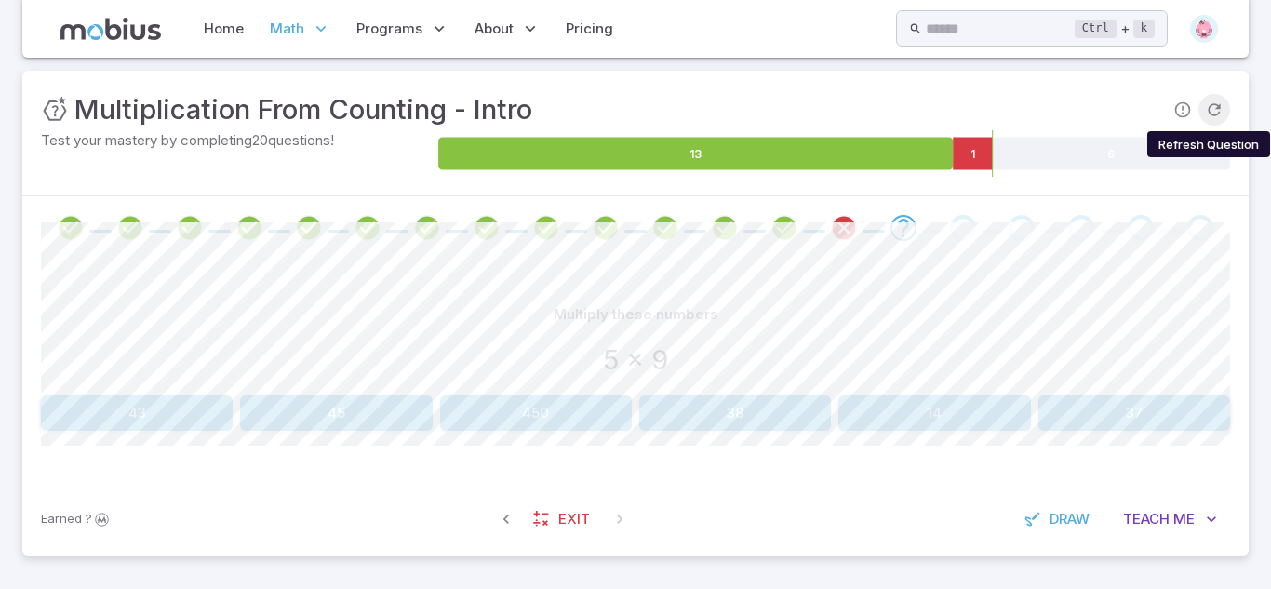
click at [1217, 103] on icon "Refresh Question" at bounding box center [1214, 110] width 19 height 19
click at [684, 418] on button "35" at bounding box center [735, 413] width 192 height 35
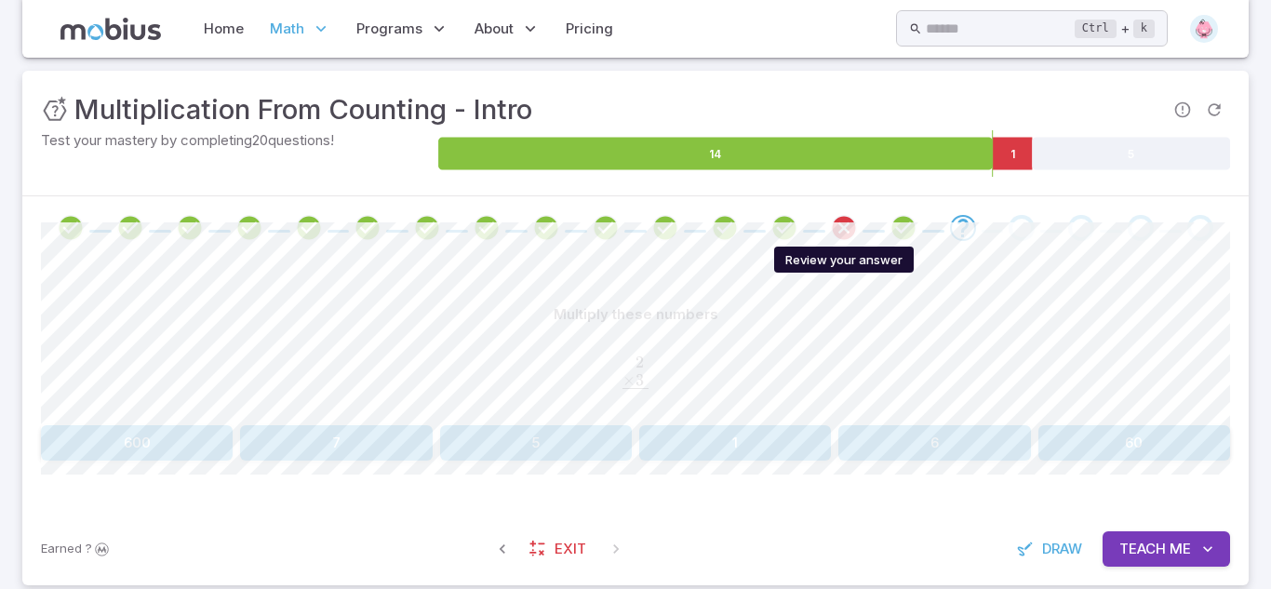
click at [840, 227] on icon "Review your answer" at bounding box center [844, 228] width 28 height 28
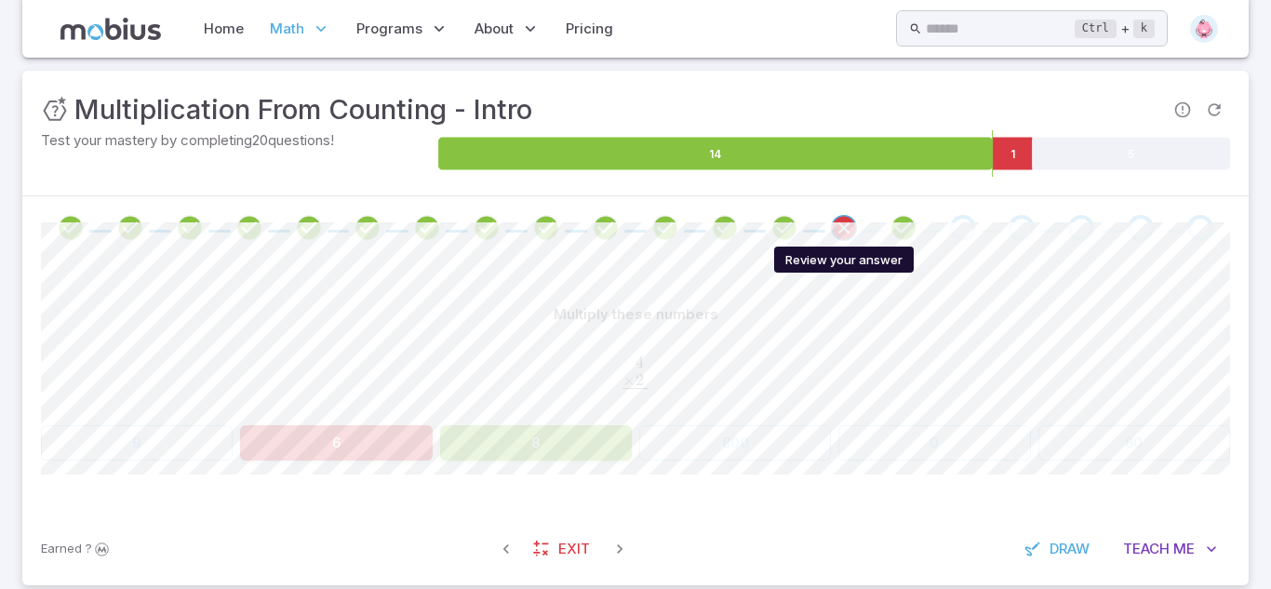
click at [840, 227] on icon "Review your answer" at bounding box center [844, 228] width 28 height 28
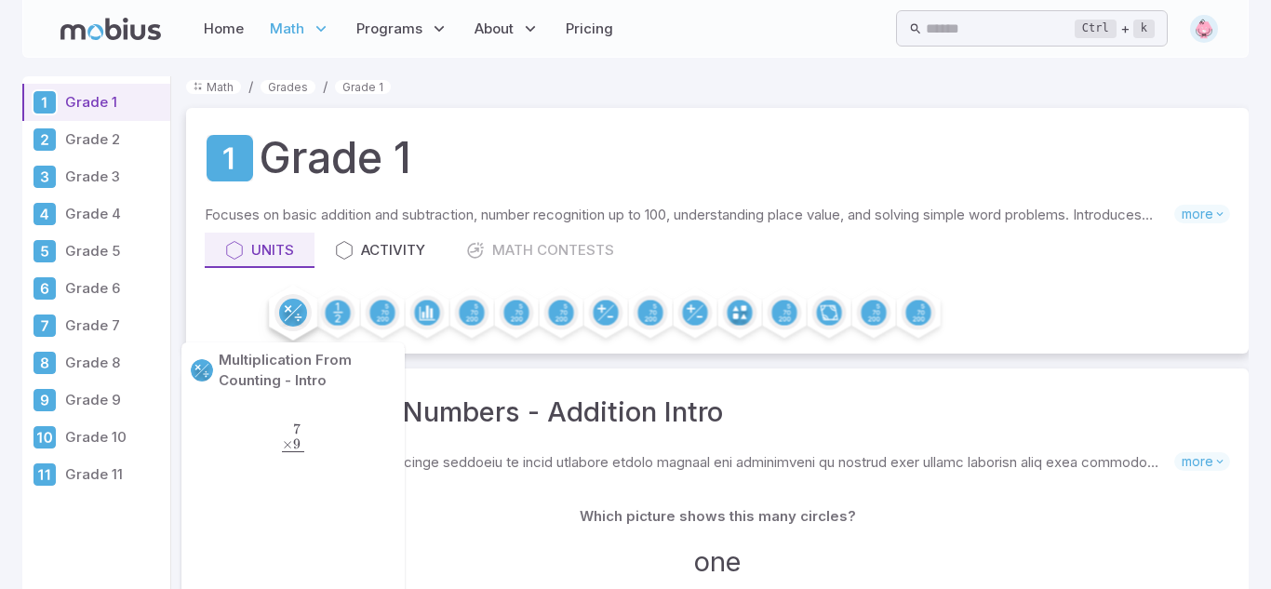
click at [297, 309] on circle at bounding box center [293, 313] width 28 height 28
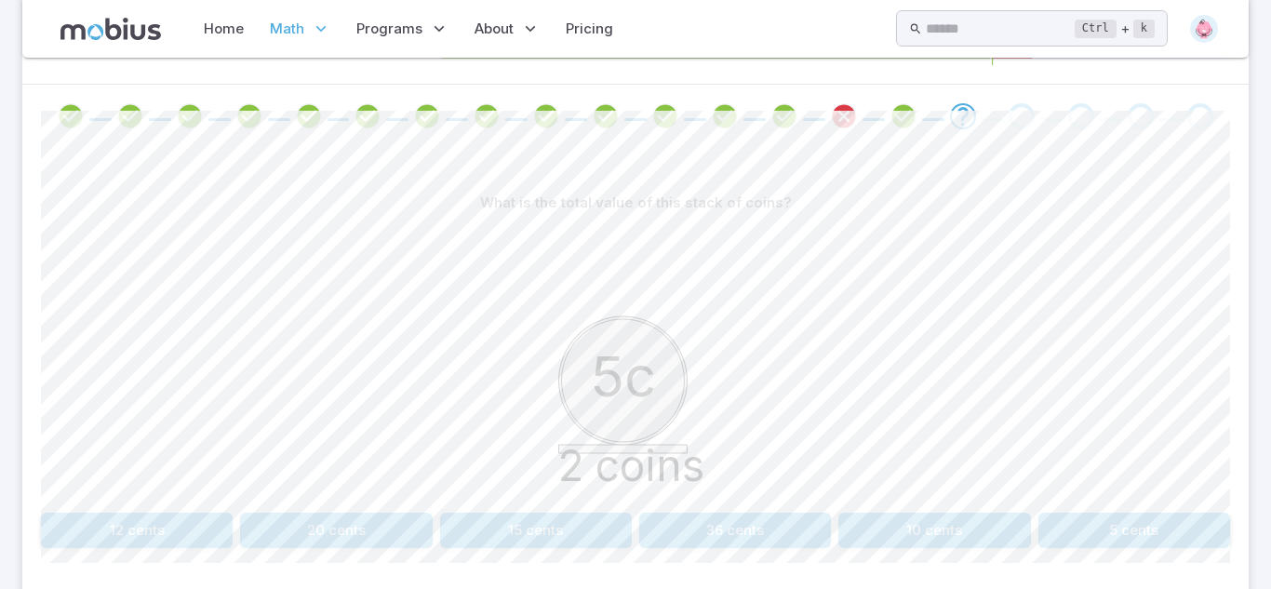
scroll to position [344, 0]
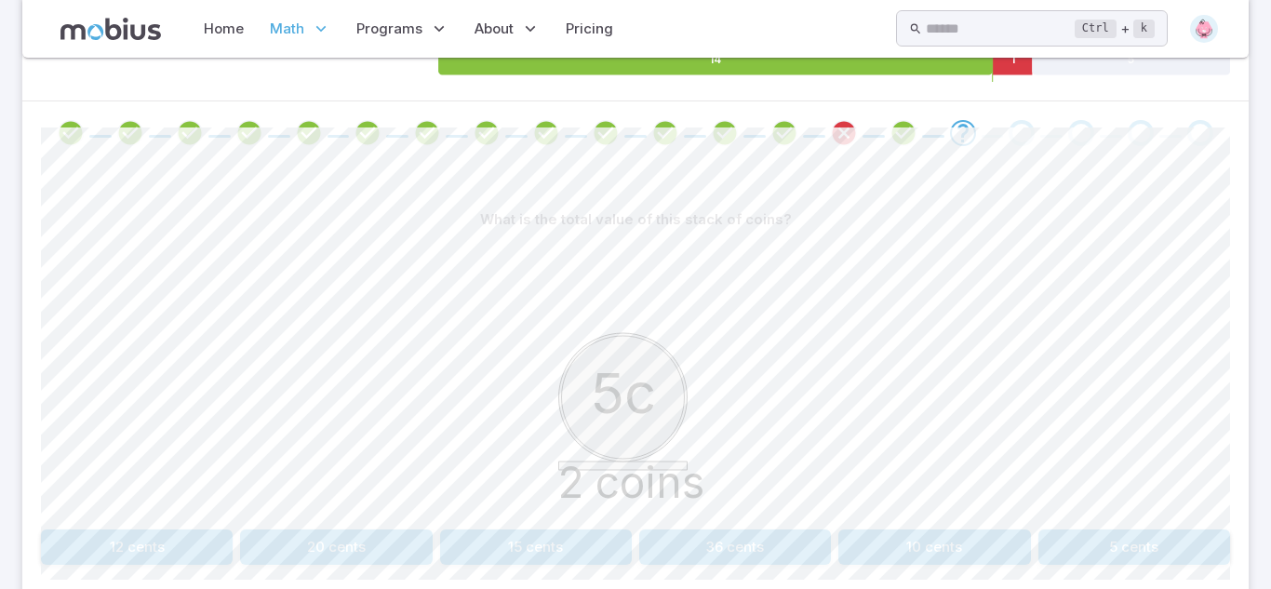
click at [957, 535] on button "10 cents" at bounding box center [935, 547] width 192 height 35
click at [877, 539] on button "50 cents" at bounding box center [935, 547] width 192 height 35
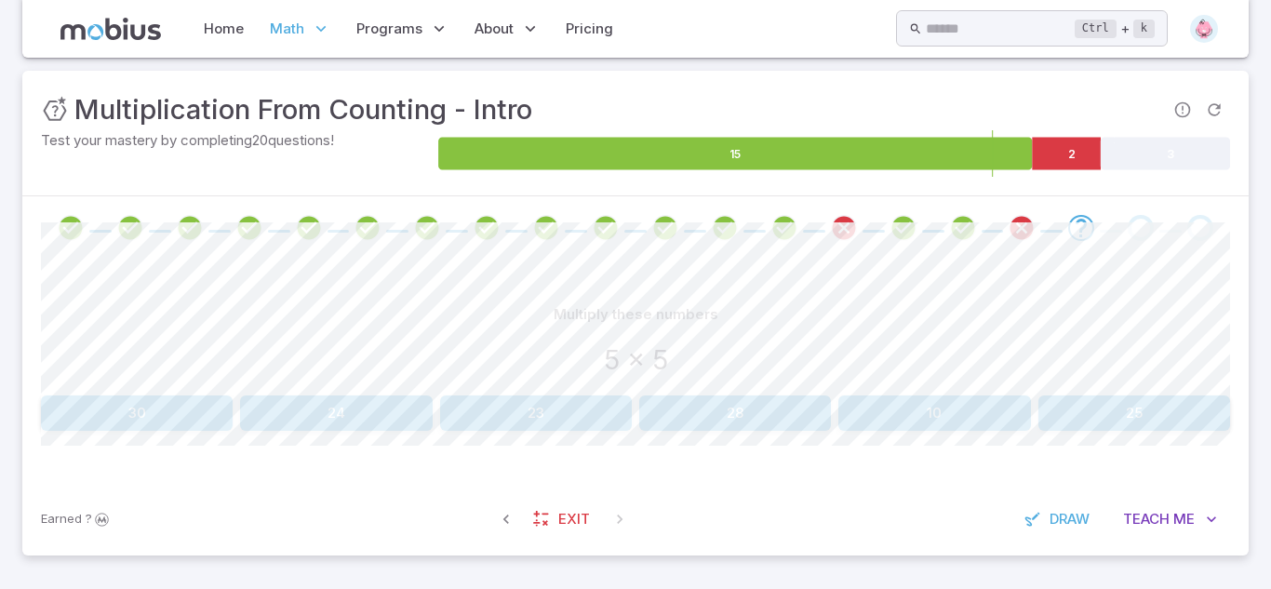
scroll to position [249, 0]
click at [1142, 400] on button "25" at bounding box center [1135, 413] width 192 height 35
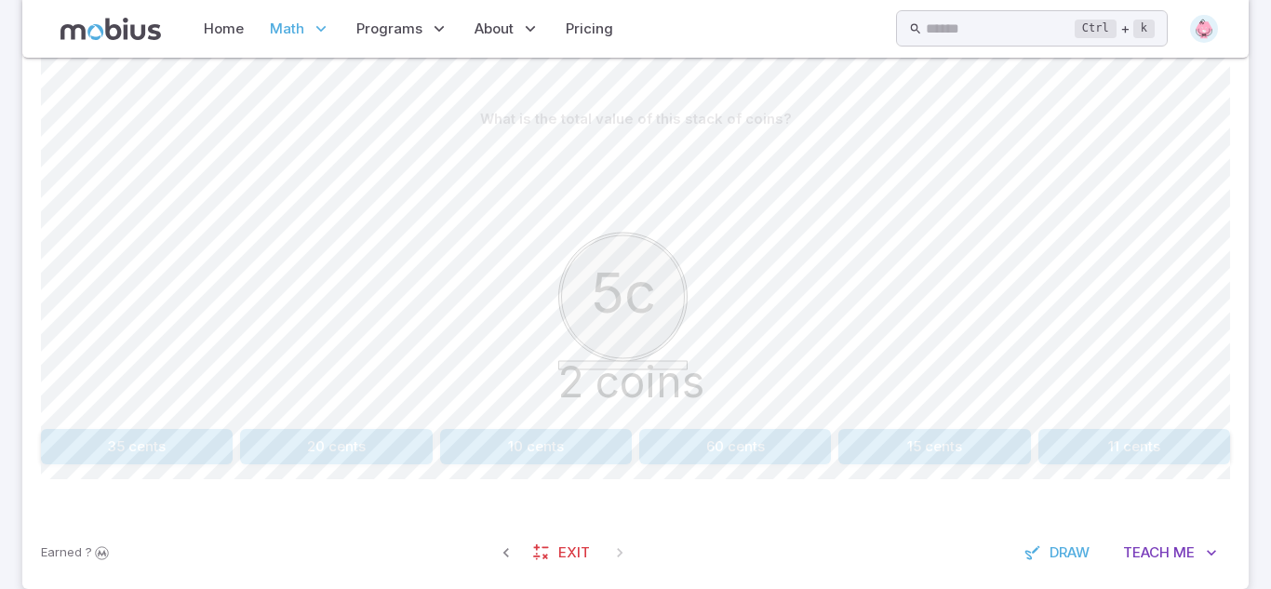
scroll to position [441, 0]
click at [478, 461] on button "10 cents" at bounding box center [536, 450] width 192 height 35
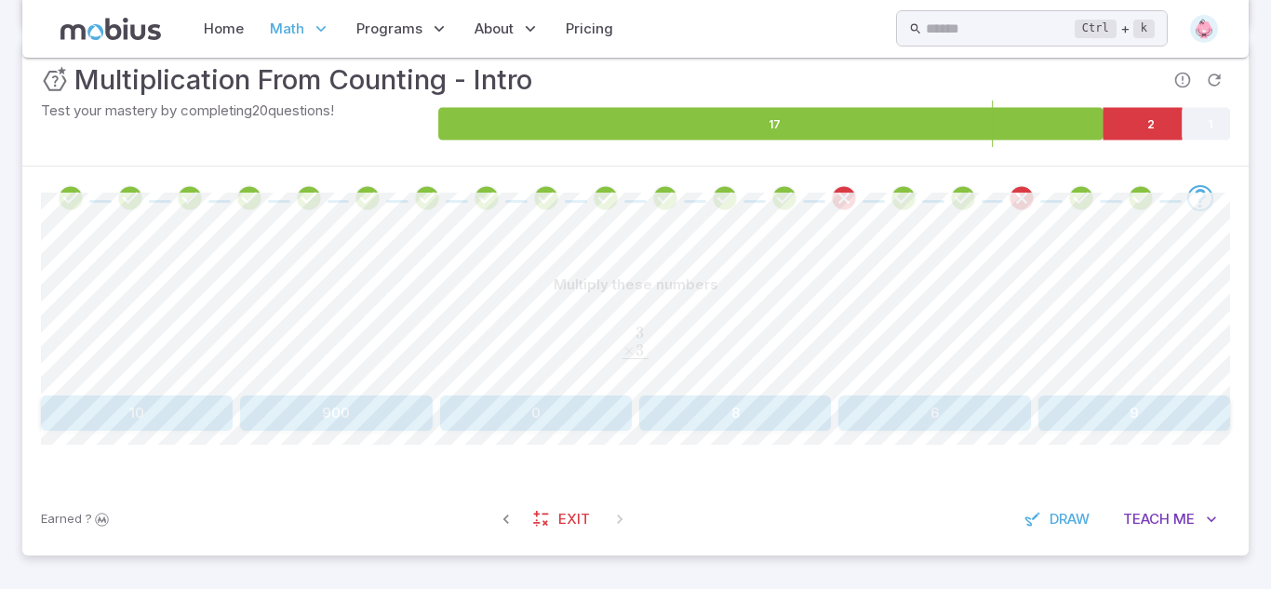
scroll to position [279, 0]
click at [1165, 410] on button "9" at bounding box center [1135, 413] width 192 height 35
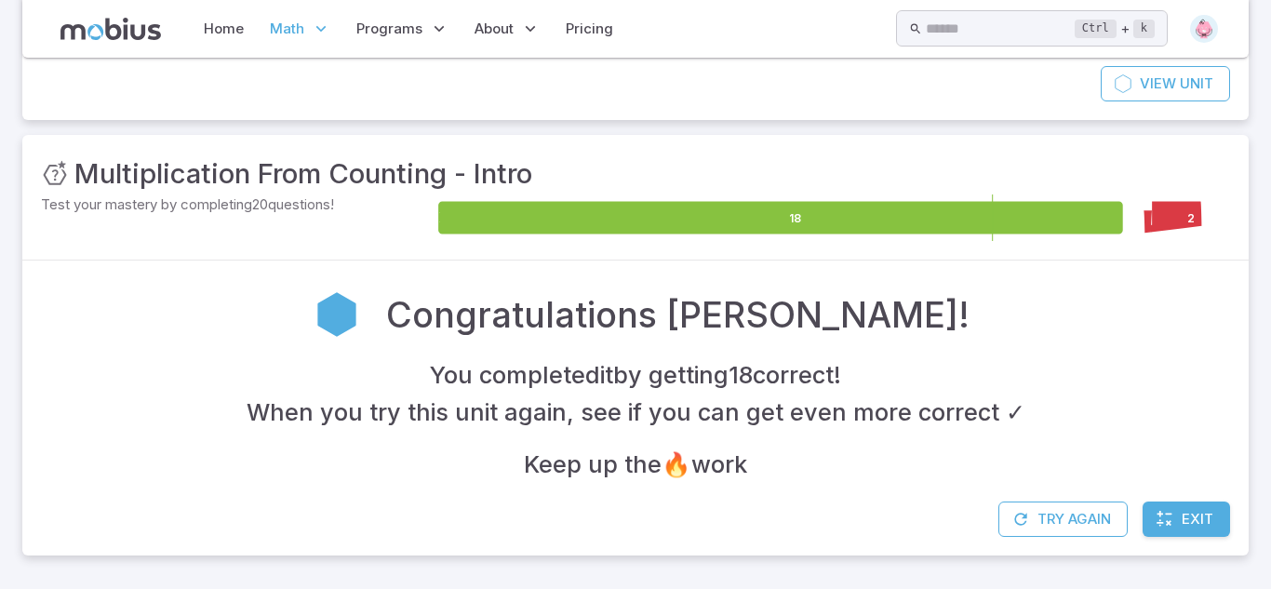
scroll to position [185, 0]
click at [1091, 525] on button "Try Again" at bounding box center [1063, 519] width 129 height 35
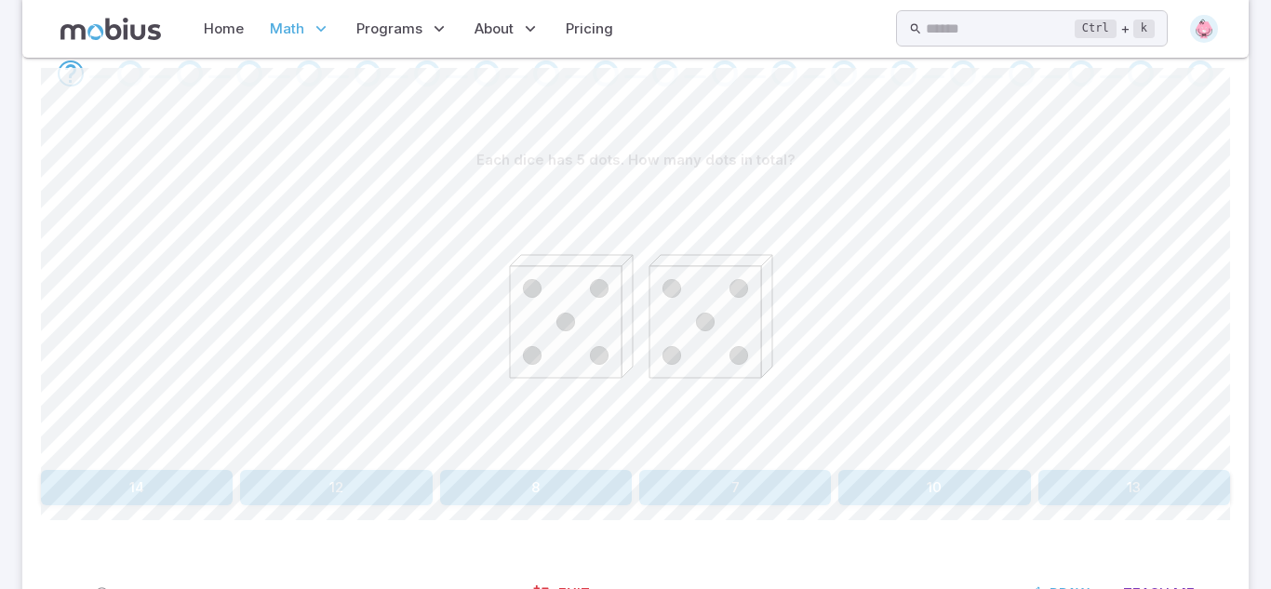
scroll to position [402, 0]
click at [937, 482] on button "10" at bounding box center [935, 489] width 192 height 35
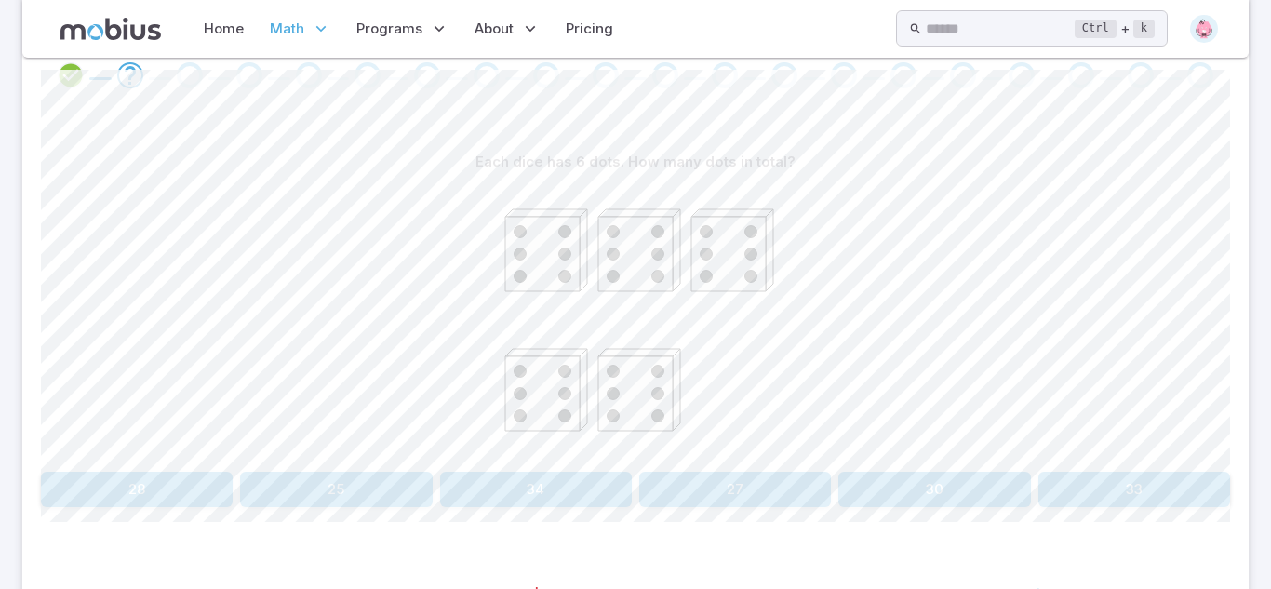
click at [894, 484] on button "30" at bounding box center [935, 489] width 192 height 35
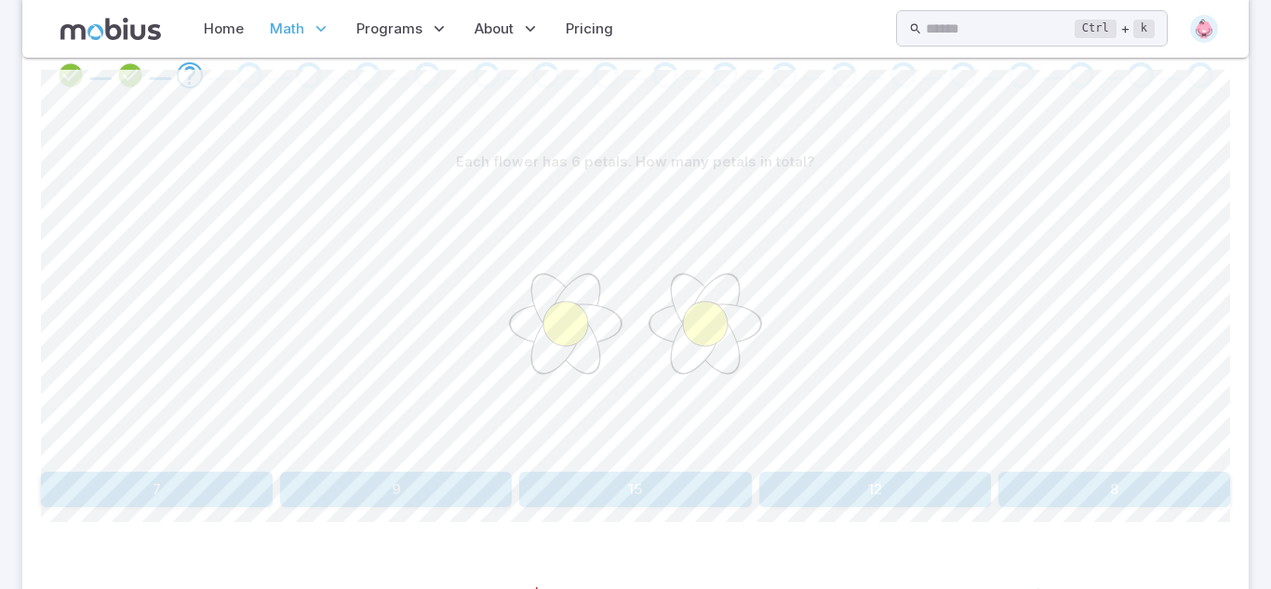
click at [860, 490] on button "12" at bounding box center [875, 489] width 232 height 35
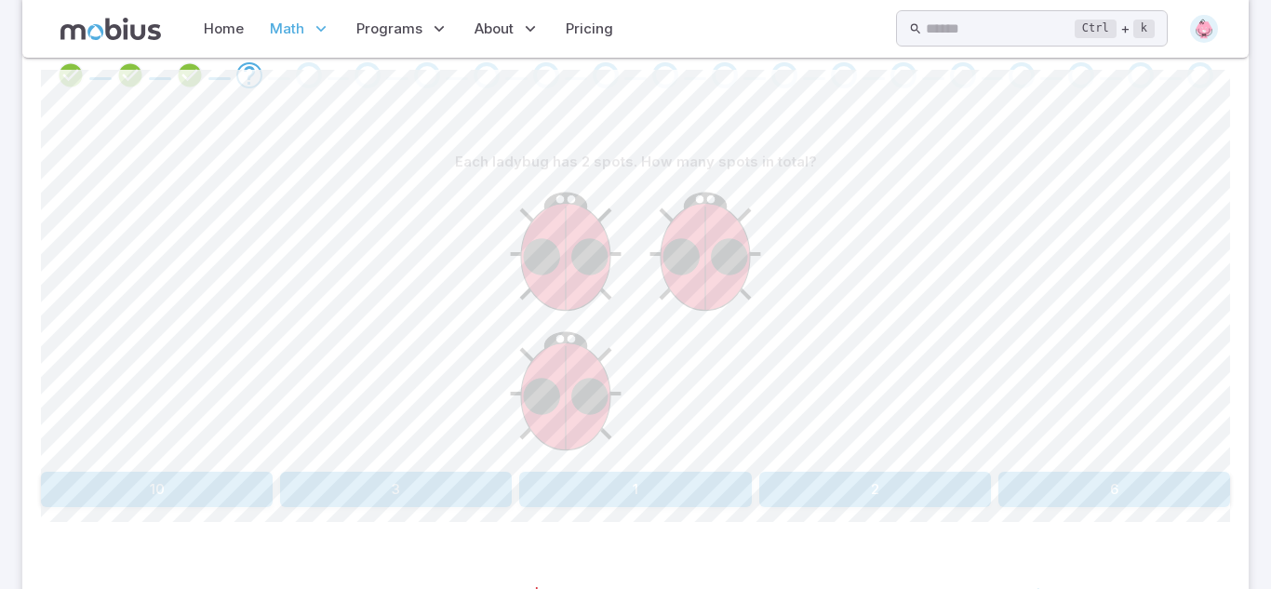
click at [1105, 491] on button "6" at bounding box center [1115, 489] width 232 height 35
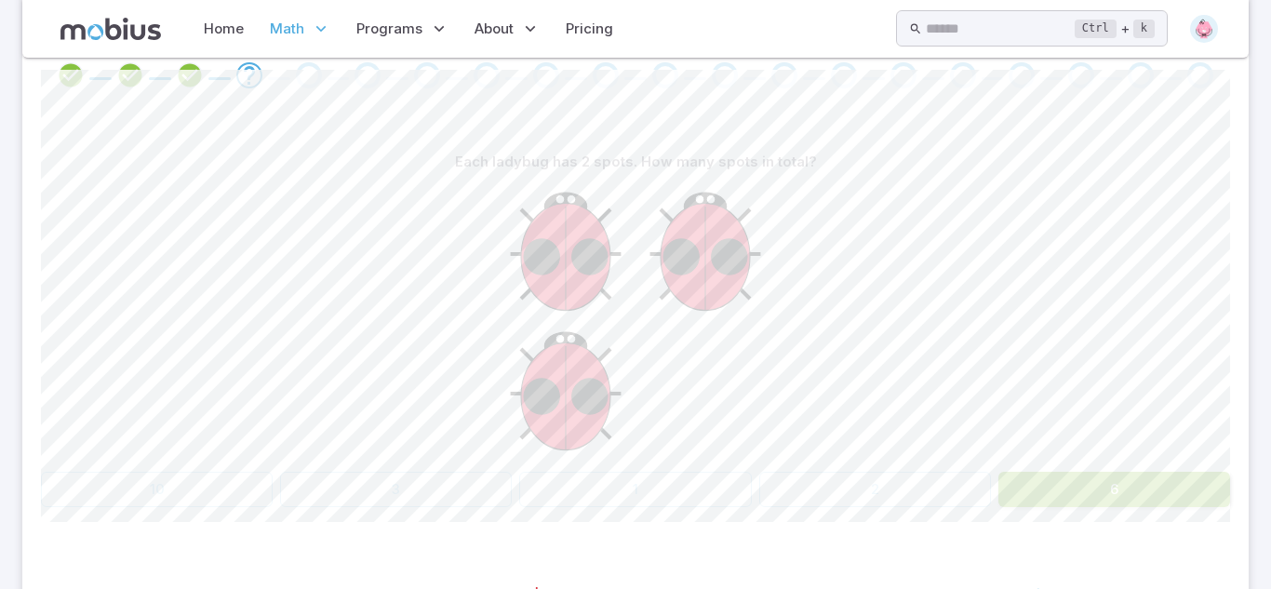
click at [1105, 491] on button "6" at bounding box center [1115, 489] width 232 height 35
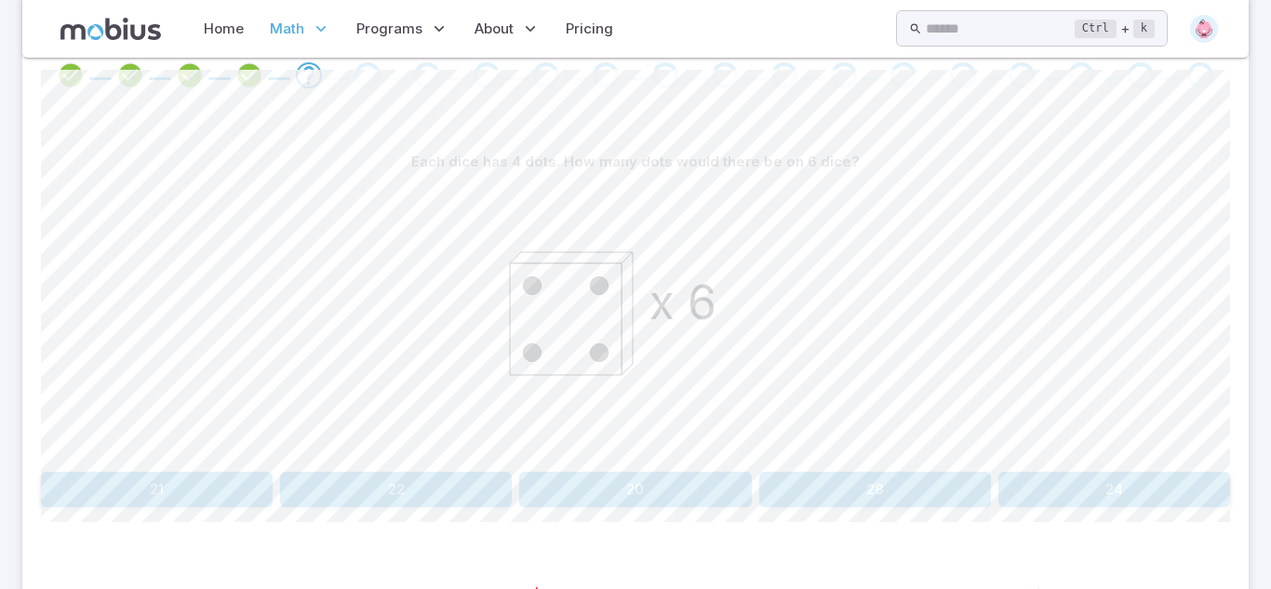
click at [1070, 490] on button "24" at bounding box center [1115, 489] width 232 height 35
click at [829, 483] on button "27" at bounding box center [875, 489] width 232 height 35
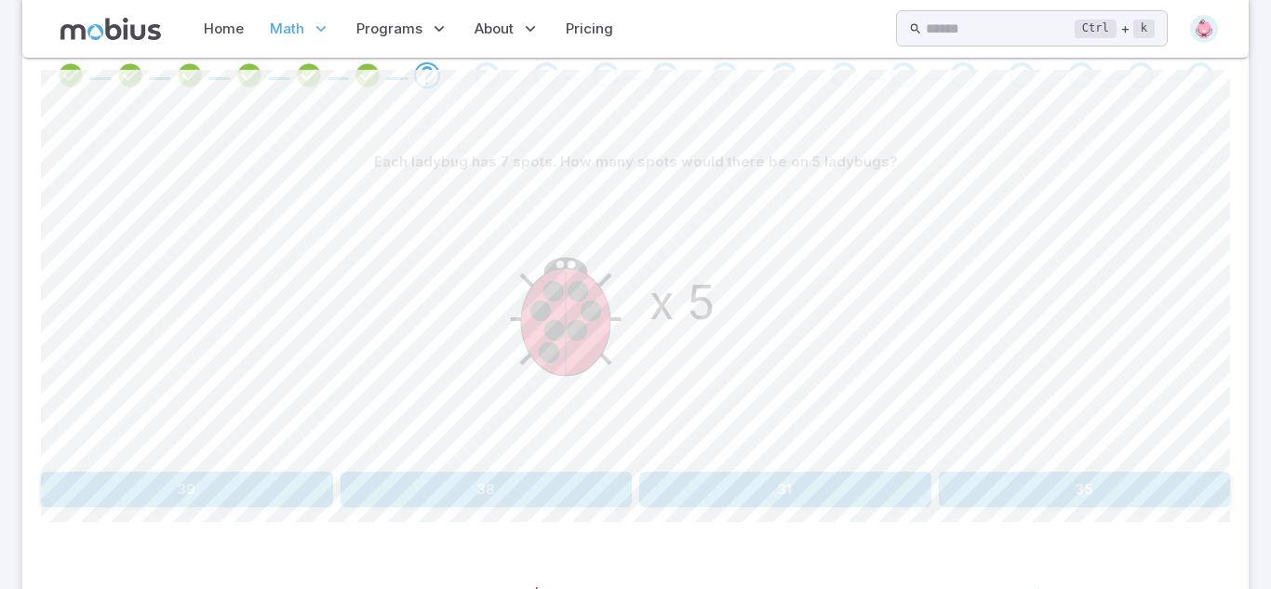
click at [1087, 477] on button "35" at bounding box center [1085, 489] width 292 height 35
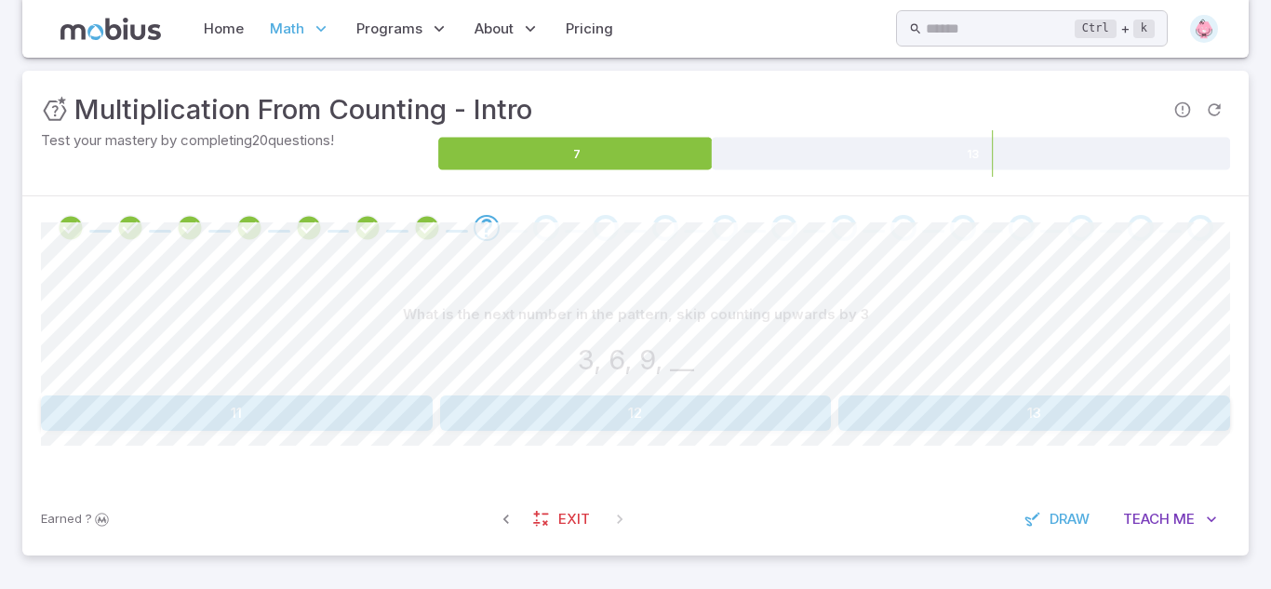
scroll to position [249, 0]
click at [692, 395] on div "What is the next number in the pattern, skip counting upwards by 3 3, 6, 9, __ …" at bounding box center [635, 364] width 1189 height 134
click at [645, 405] on button "12" at bounding box center [636, 413] width 392 height 35
click at [395, 406] on button "12" at bounding box center [237, 413] width 392 height 35
click at [180, 414] on button "10, 12, 14" at bounding box center [137, 413] width 192 height 35
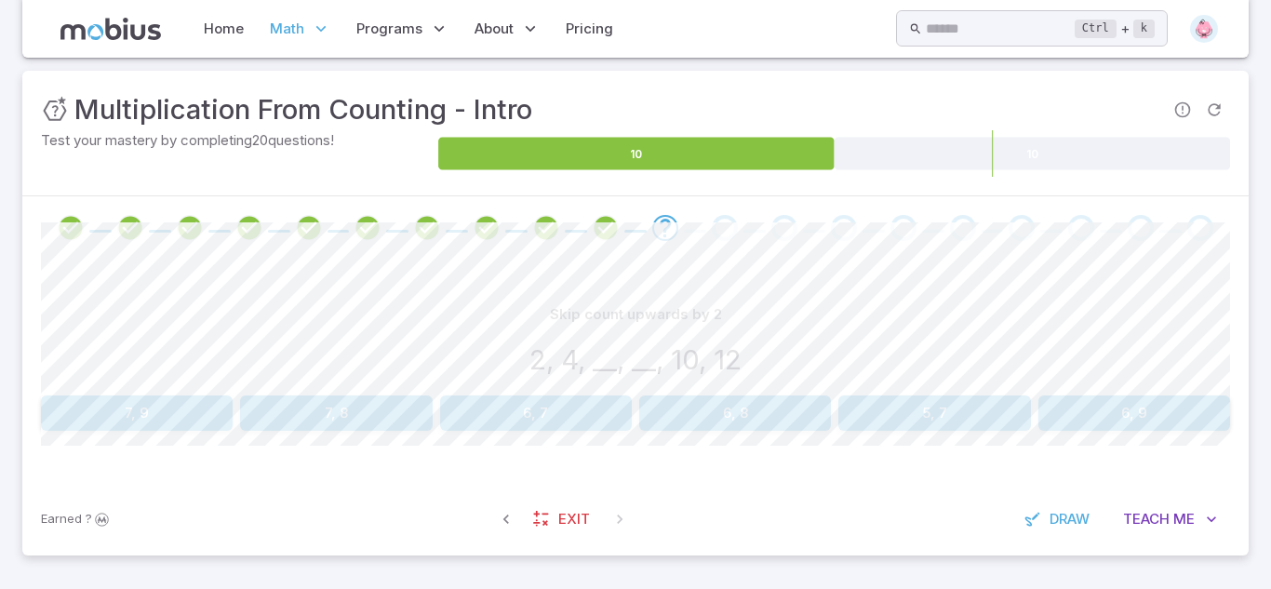
click at [780, 408] on button "6, 8" at bounding box center [735, 413] width 192 height 35
click at [780, 408] on button "9, 12, 15" at bounding box center [735, 413] width 192 height 35
click at [747, 415] on button "36" at bounding box center [735, 413] width 192 height 35
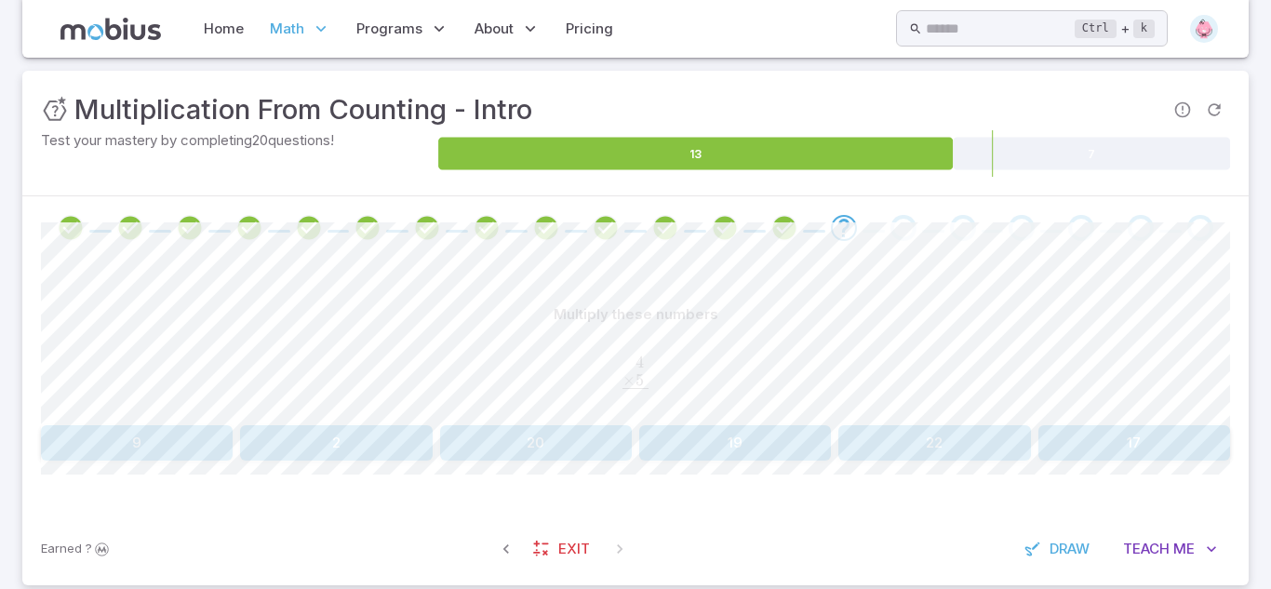
click at [531, 440] on button "20" at bounding box center [536, 442] width 192 height 35
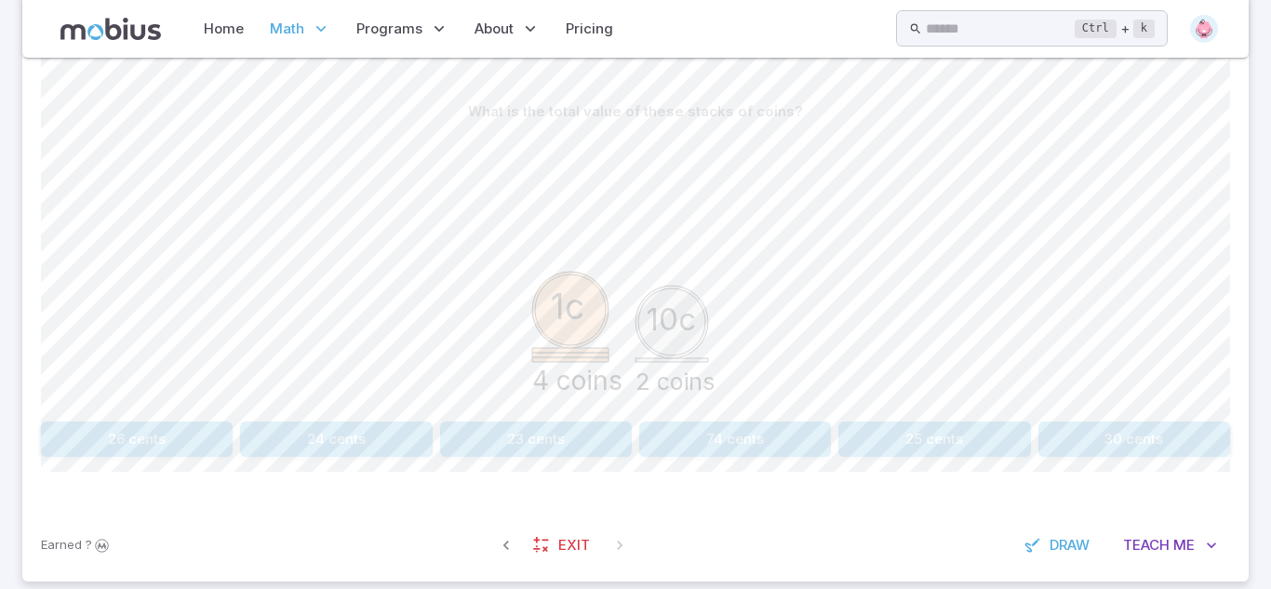
scroll to position [448, 0]
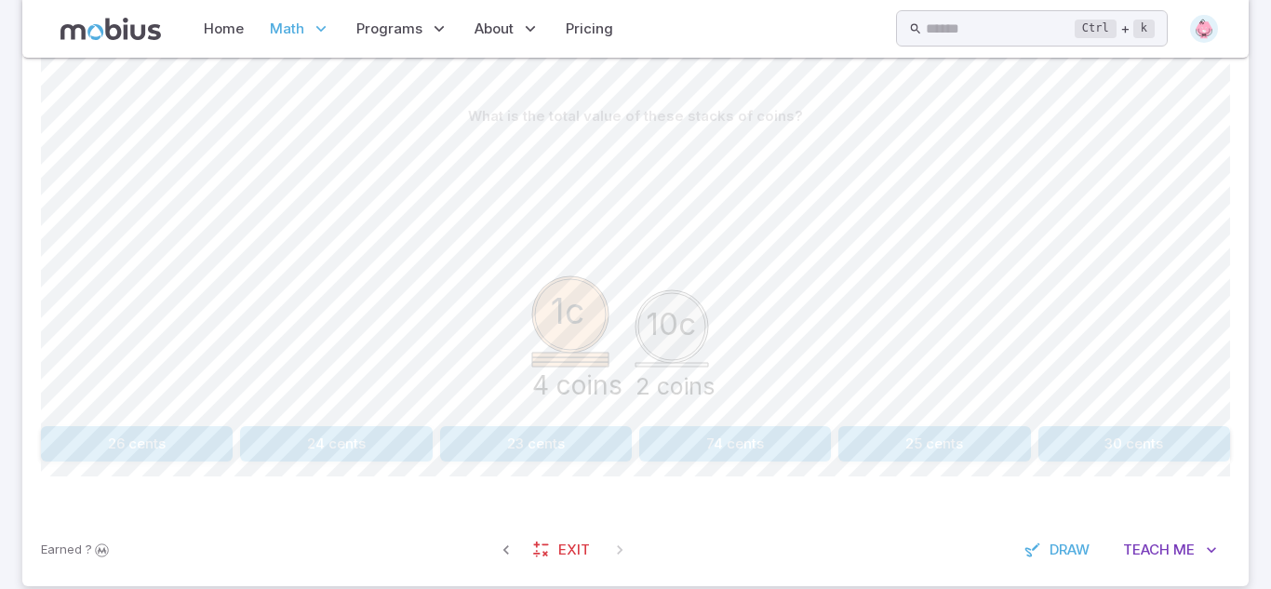
click at [357, 444] on button "24 cents" at bounding box center [336, 443] width 192 height 35
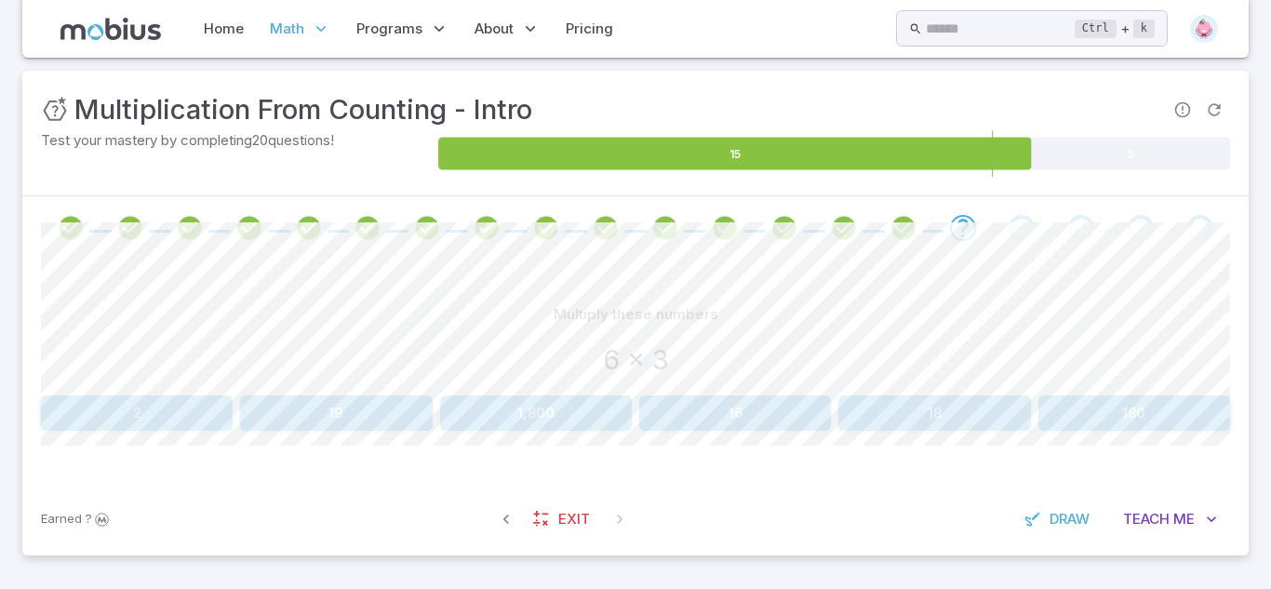
scroll to position [249, 0]
click at [934, 413] on button "18" at bounding box center [935, 413] width 192 height 35
click at [1020, 409] on button "30, 40" at bounding box center [1085, 413] width 292 height 35
click at [909, 413] on button "3" at bounding box center [1035, 413] width 392 height 35
click at [879, 419] on button "12, 9" at bounding box center [935, 413] width 192 height 35
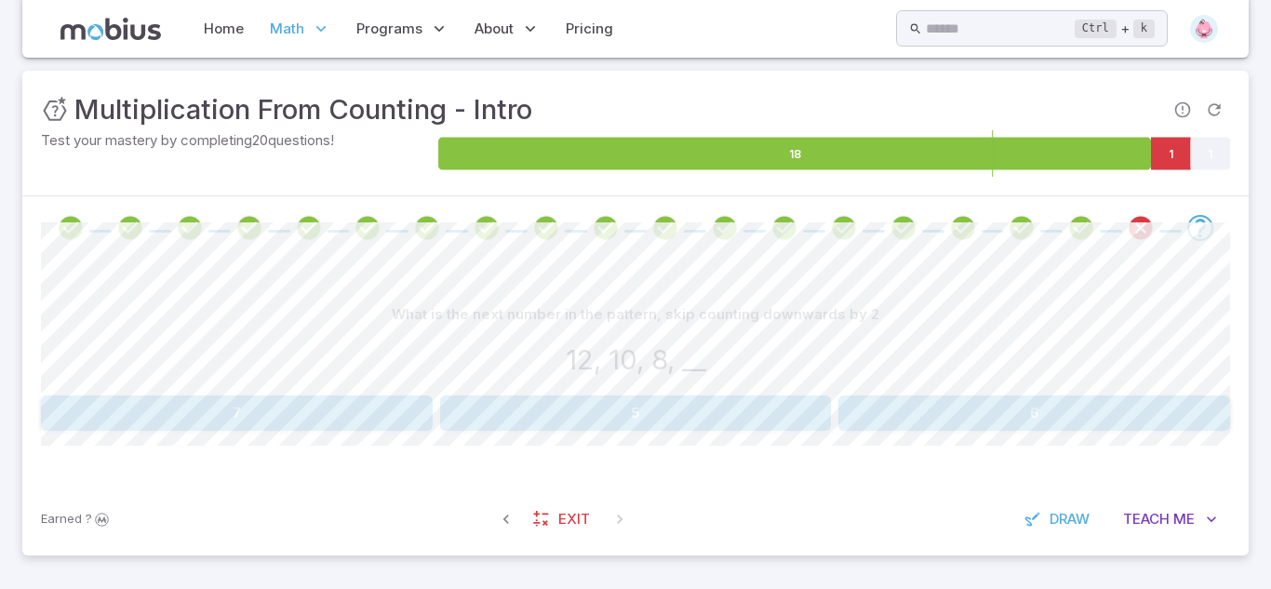
click at [692, 416] on button "5" at bounding box center [636, 413] width 392 height 35
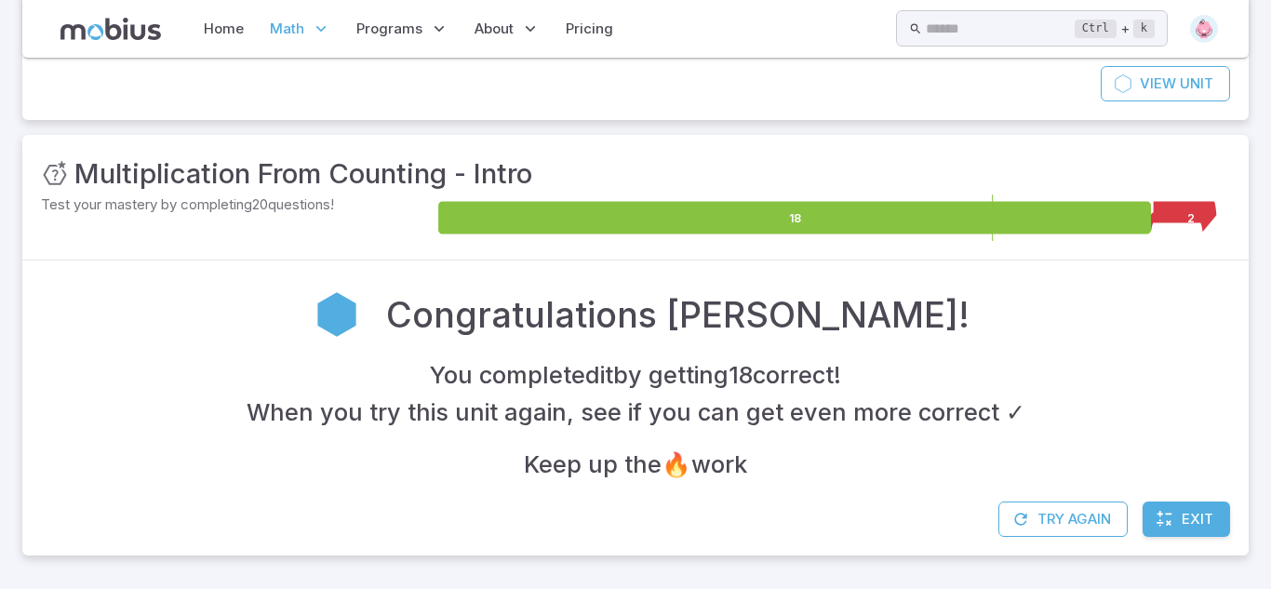
scroll to position [185, 0]
click at [1077, 529] on button "Try Again" at bounding box center [1063, 519] width 129 height 35
